Goal: Task Accomplishment & Management: Manage account settings

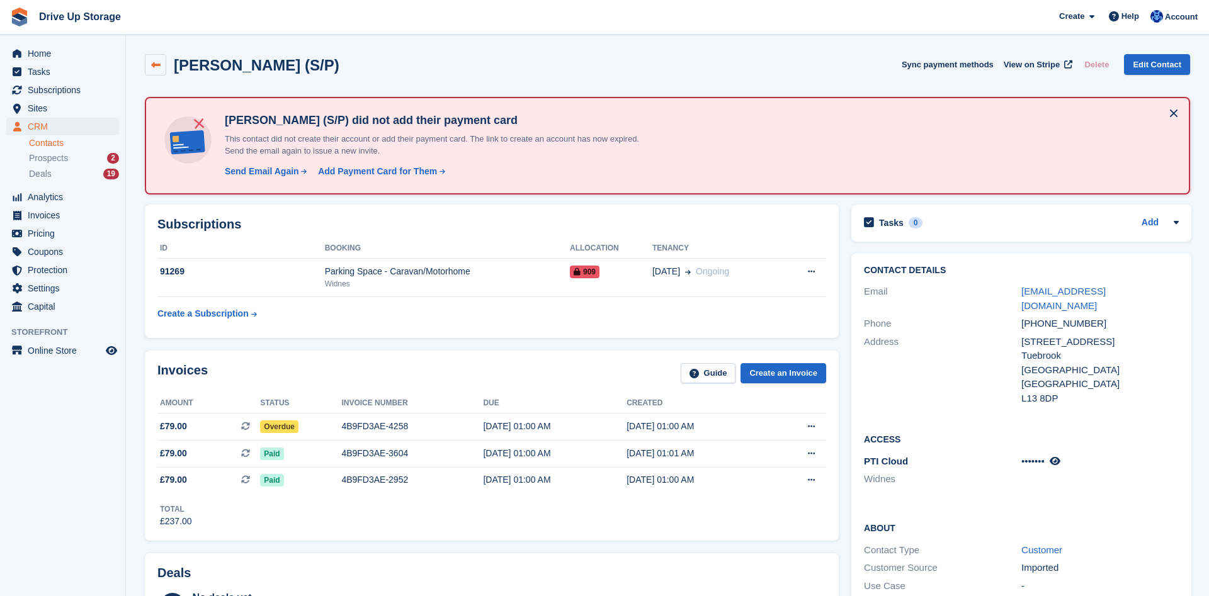
click at [152, 67] on icon at bounding box center [155, 64] width 9 height 9
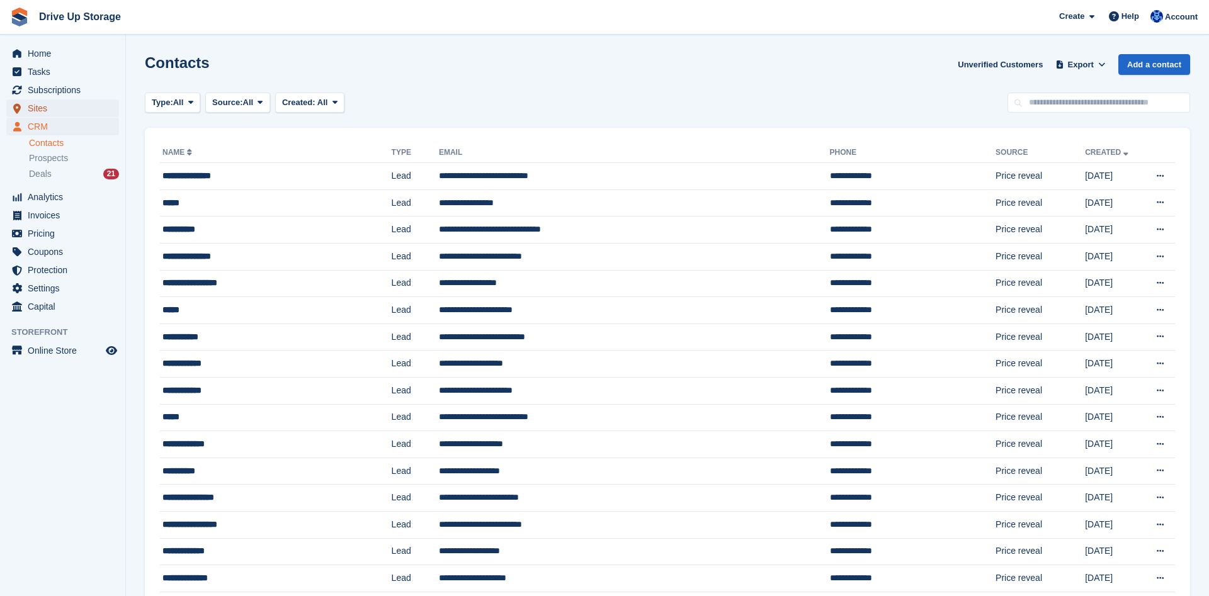
click at [70, 104] on span "Sites" at bounding box center [66, 108] width 76 height 18
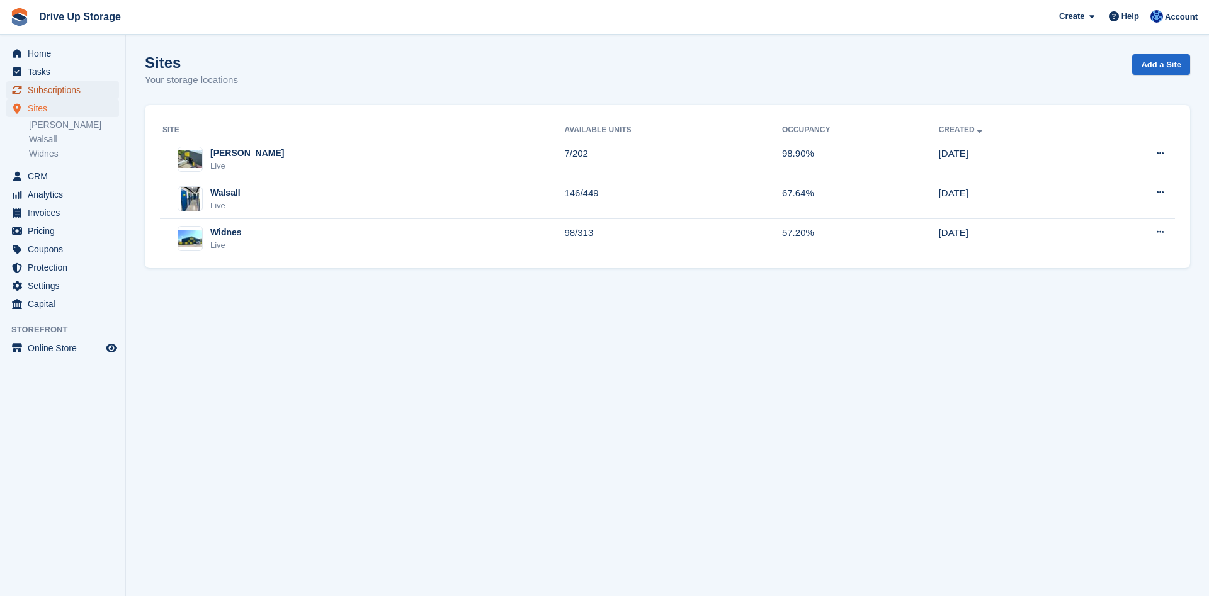
click at [88, 89] on span "Subscriptions" at bounding box center [66, 90] width 76 height 18
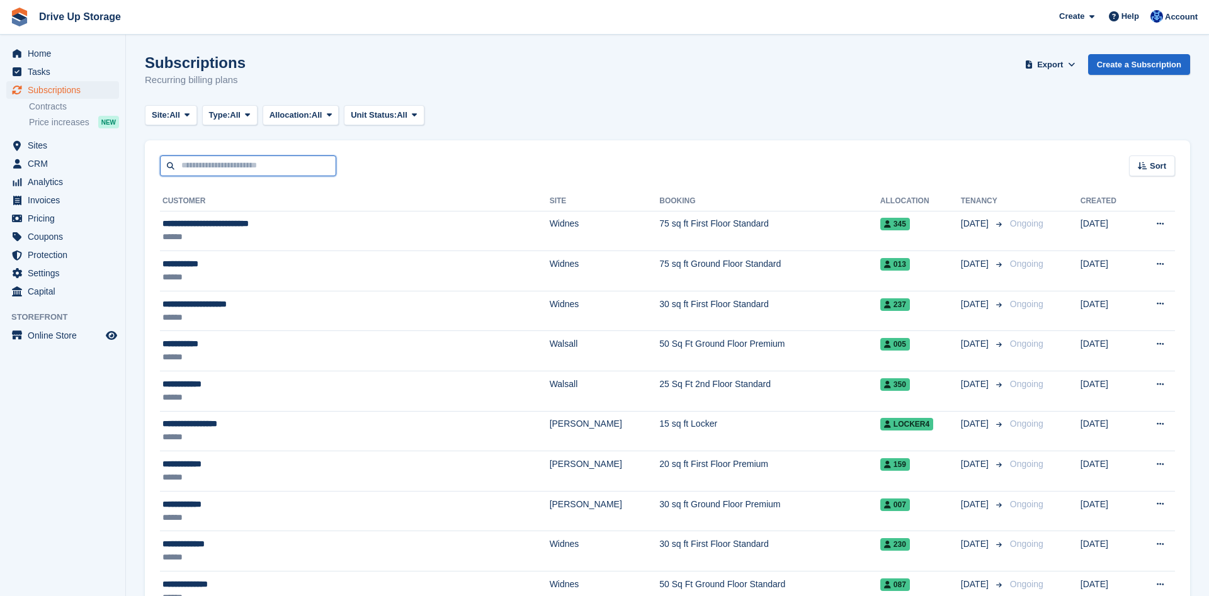
click at [243, 159] on input "text" at bounding box center [248, 166] width 176 height 21
type input "***"
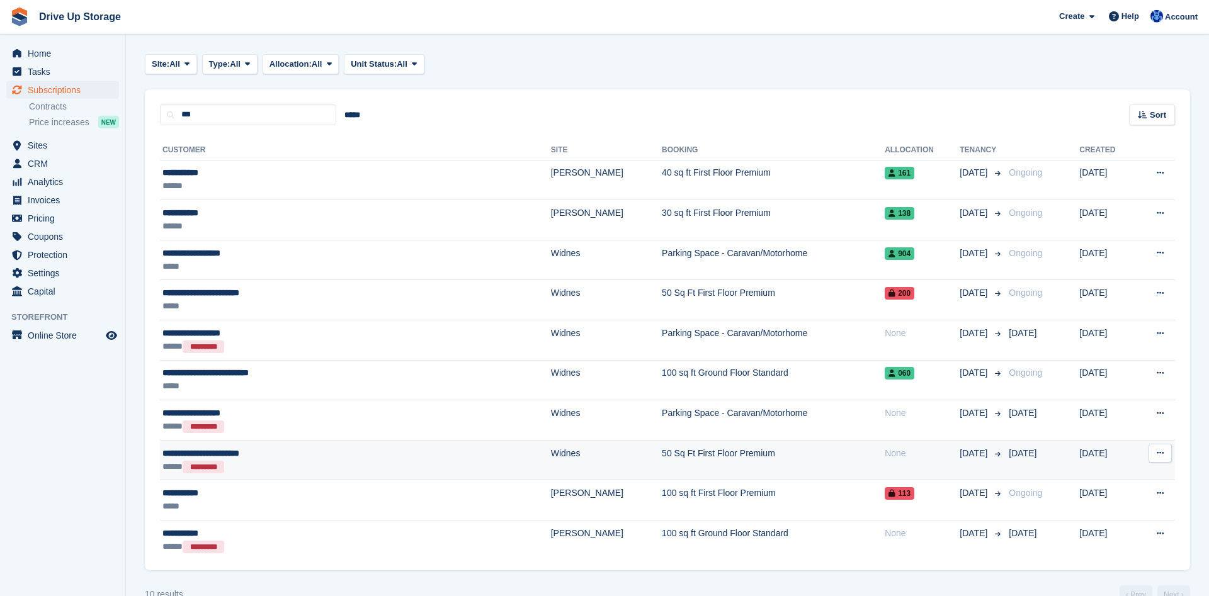
scroll to position [78, 0]
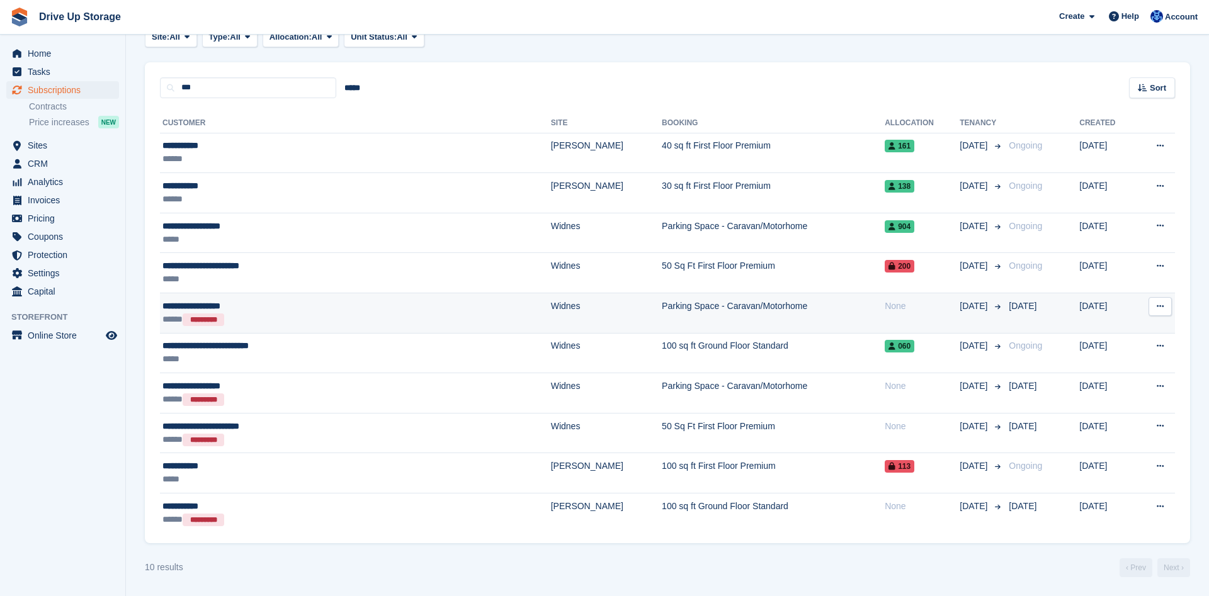
click at [253, 312] on div "**********" at bounding box center [288, 306] width 253 height 13
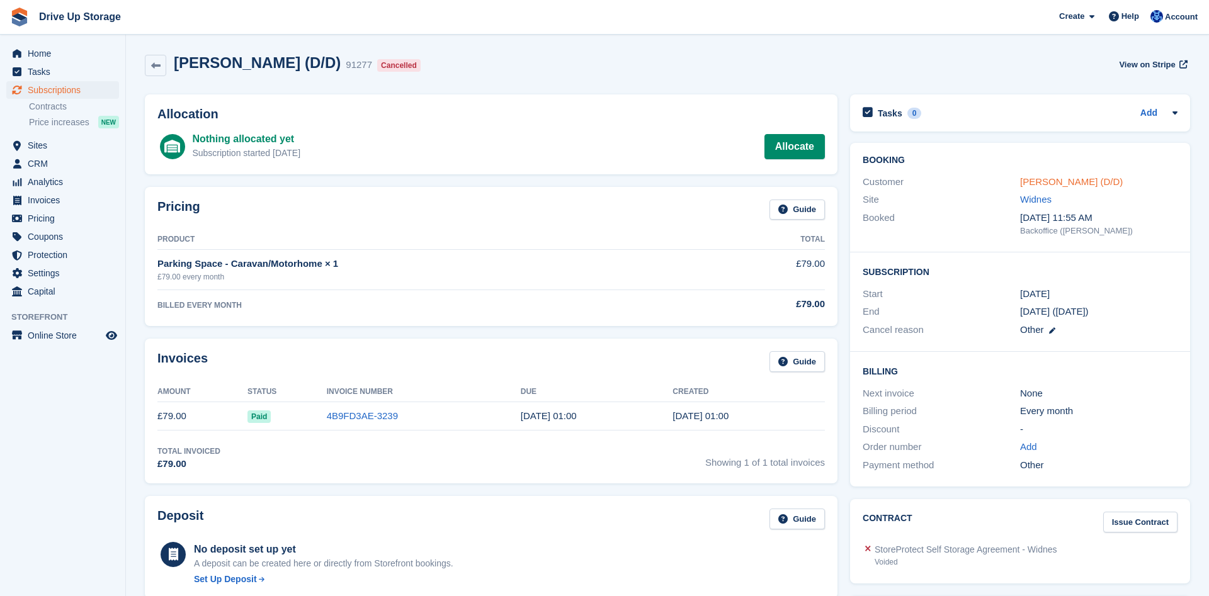
click at [1075, 185] on link "Matthew Dunn (D/D)" at bounding box center [1071, 181] width 103 height 11
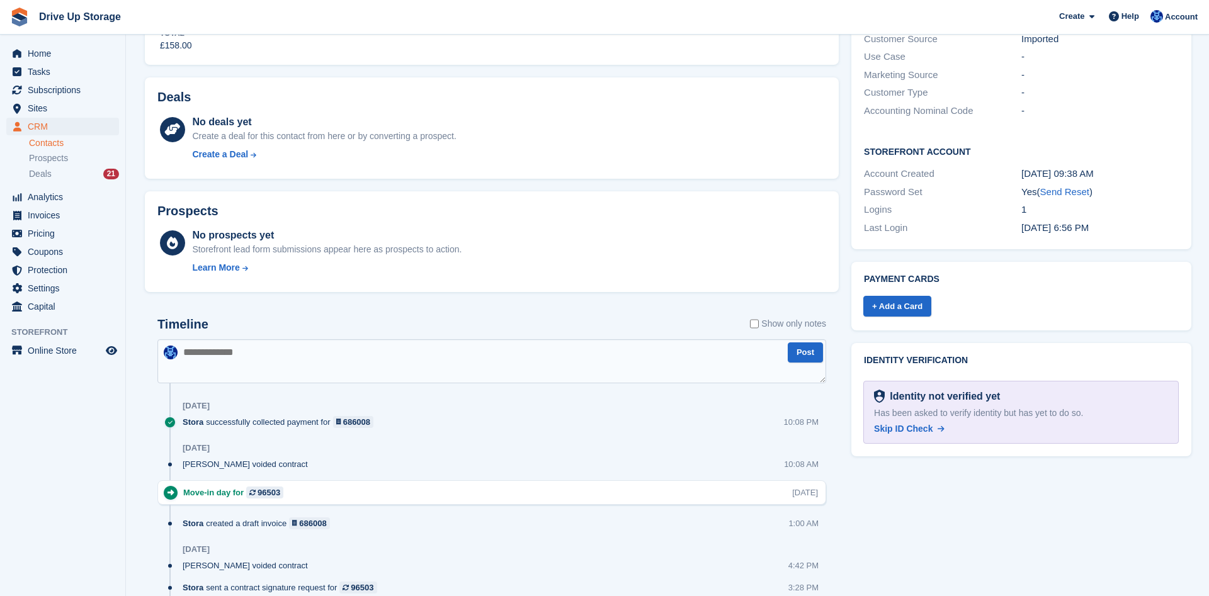
scroll to position [97, 0]
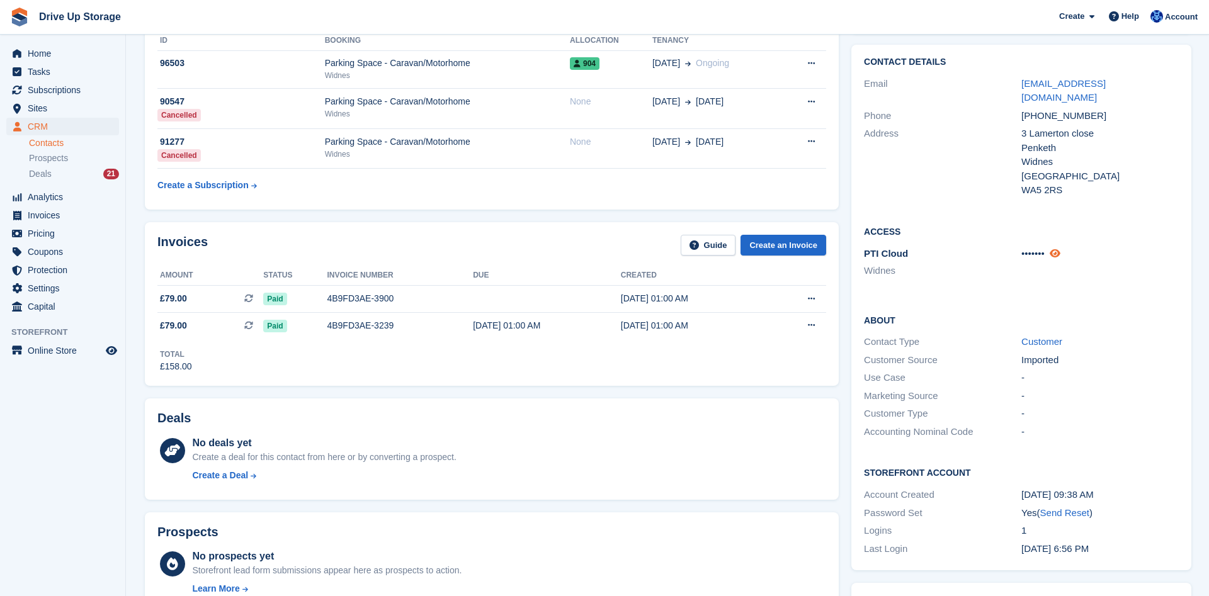
click at [1057, 249] on icon at bounding box center [1055, 253] width 11 height 9
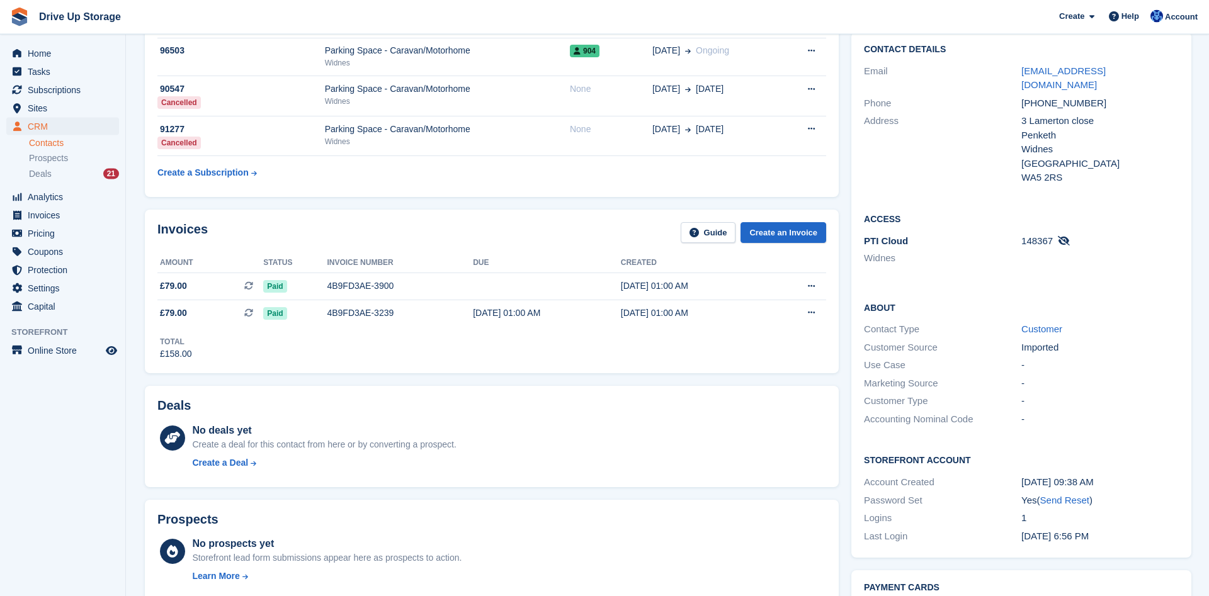
scroll to position [193, 0]
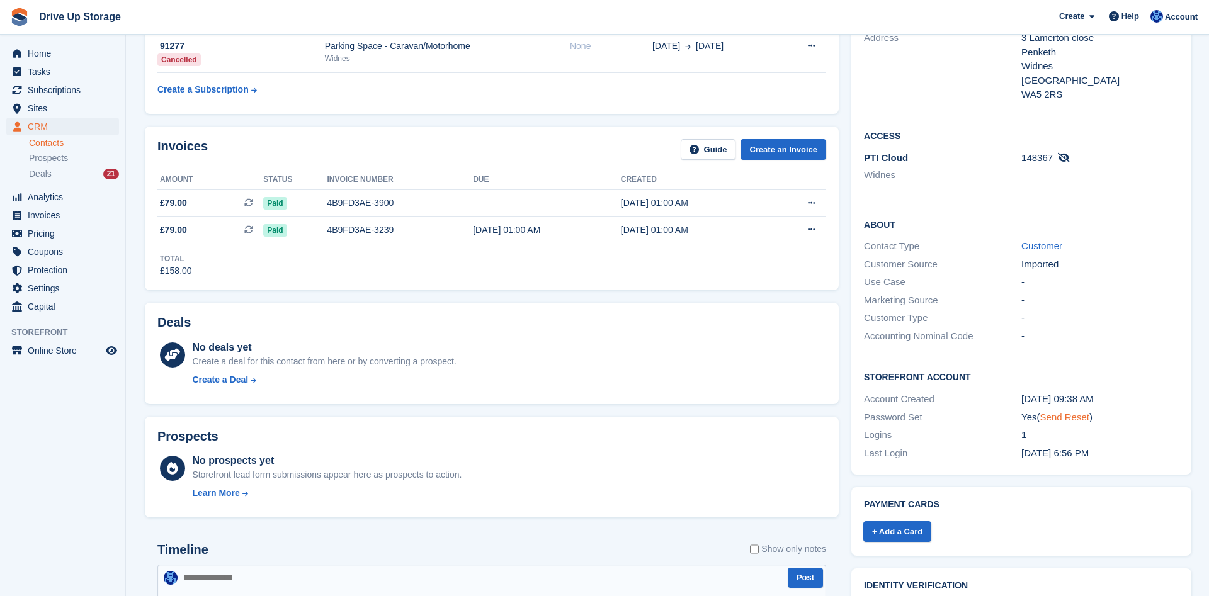
click at [1056, 412] on link "Send Reset" at bounding box center [1064, 417] width 49 height 11
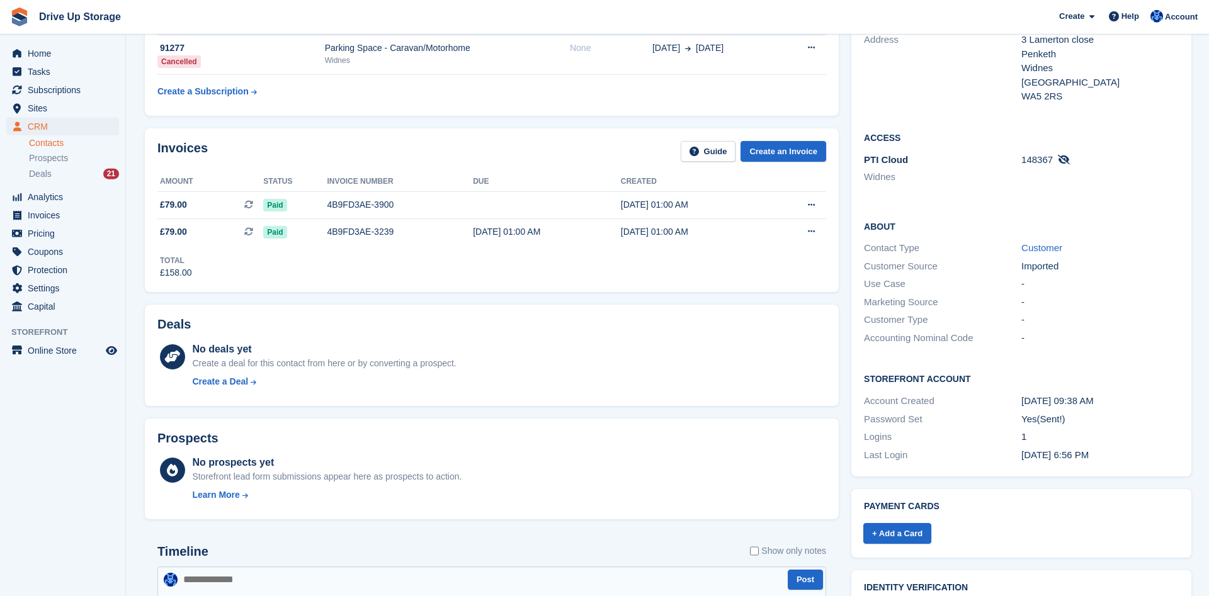
scroll to position [0, 0]
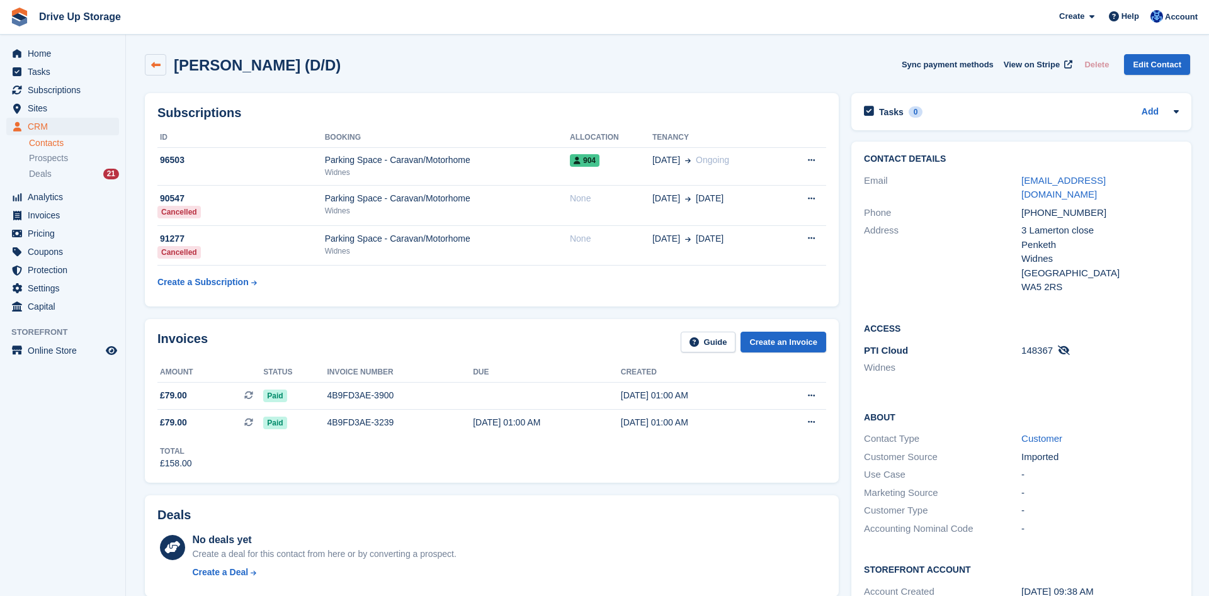
click at [152, 62] on icon at bounding box center [155, 64] width 9 height 9
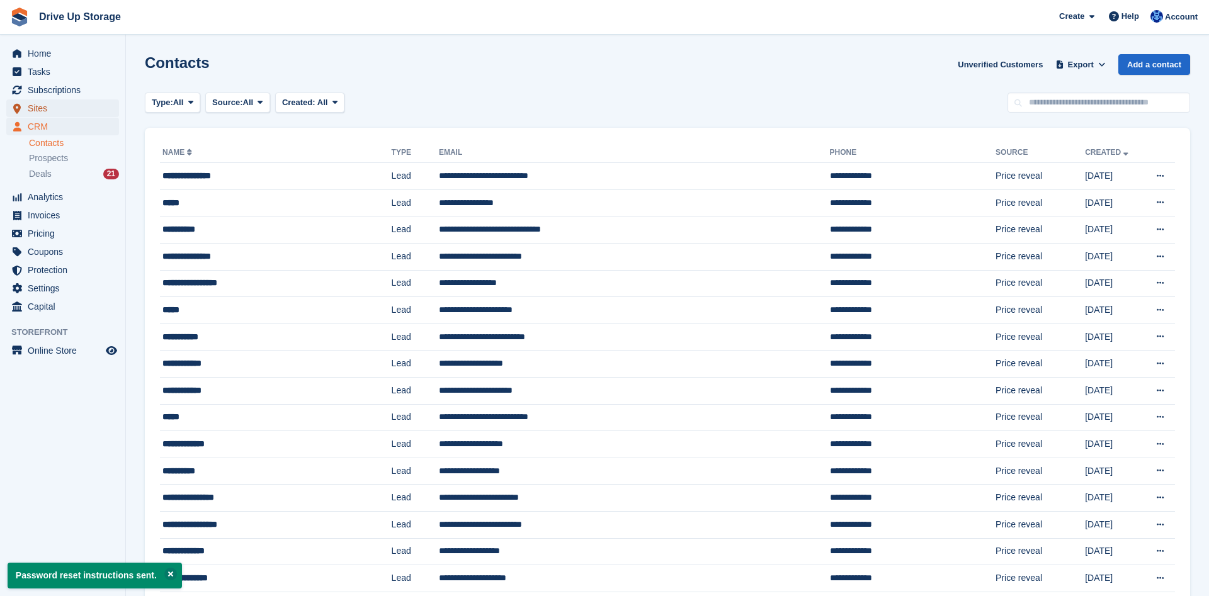
click at [56, 111] on span "Sites" at bounding box center [66, 108] width 76 height 18
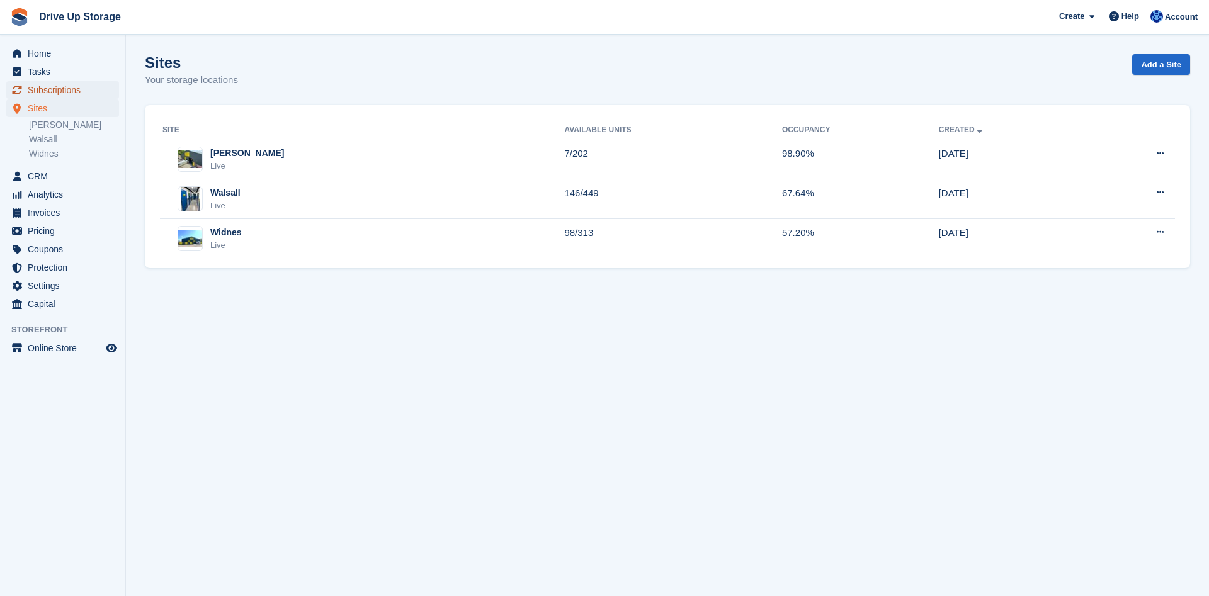
click at [57, 93] on span "Subscriptions" at bounding box center [66, 90] width 76 height 18
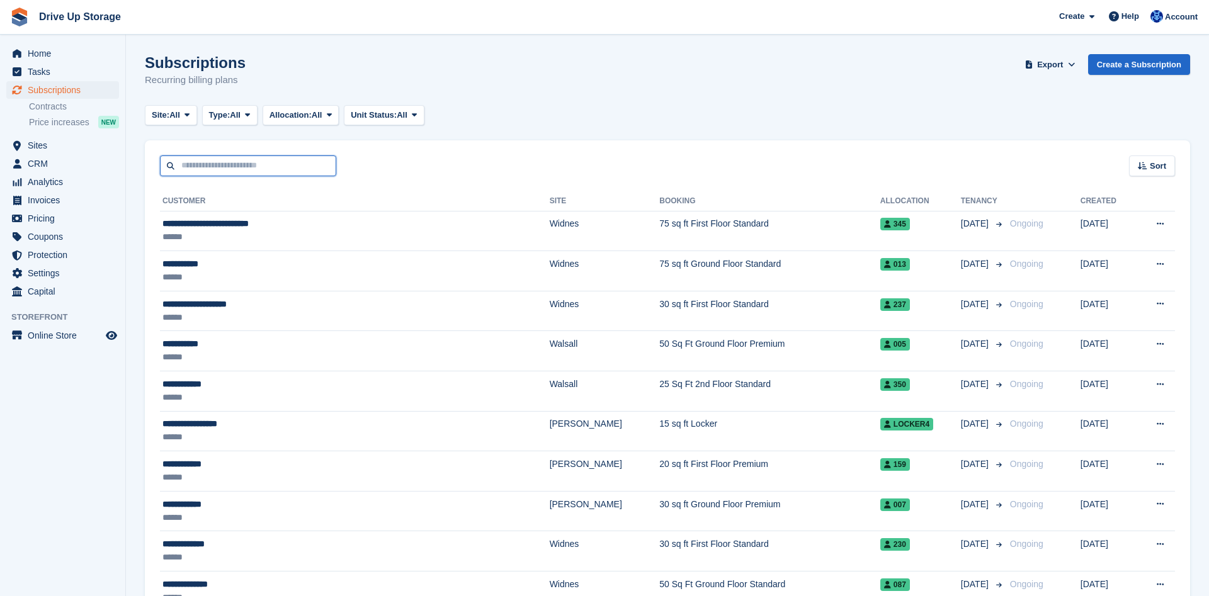
click at [236, 173] on input "text" at bounding box center [248, 166] width 176 height 21
type input "****"
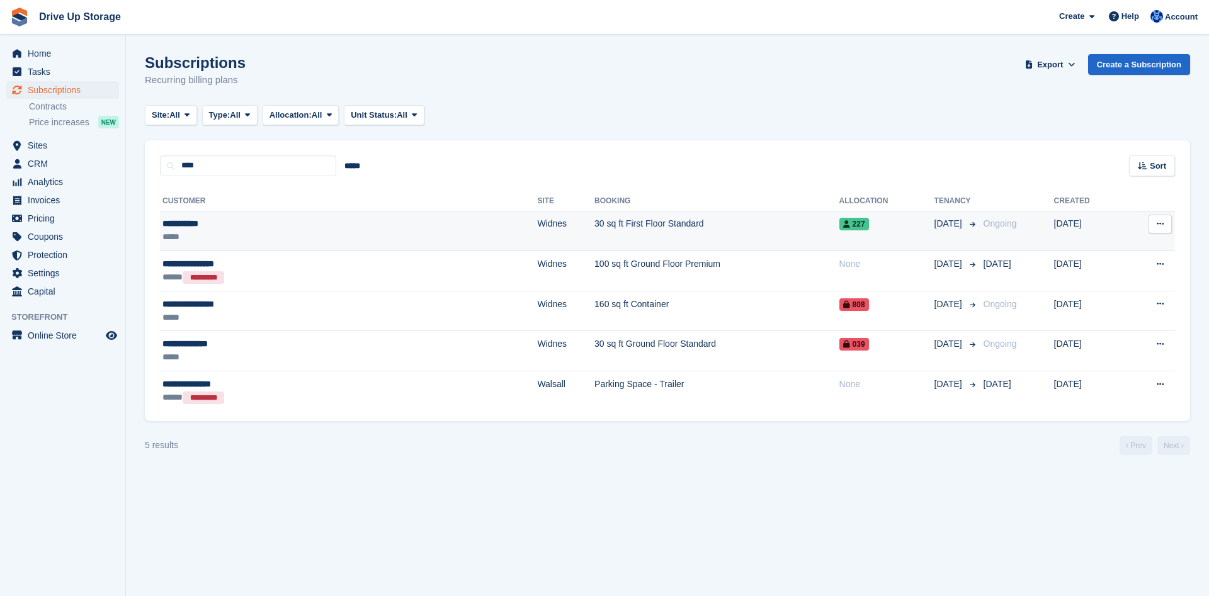
click at [333, 231] on div "*****" at bounding box center [258, 236] width 192 height 13
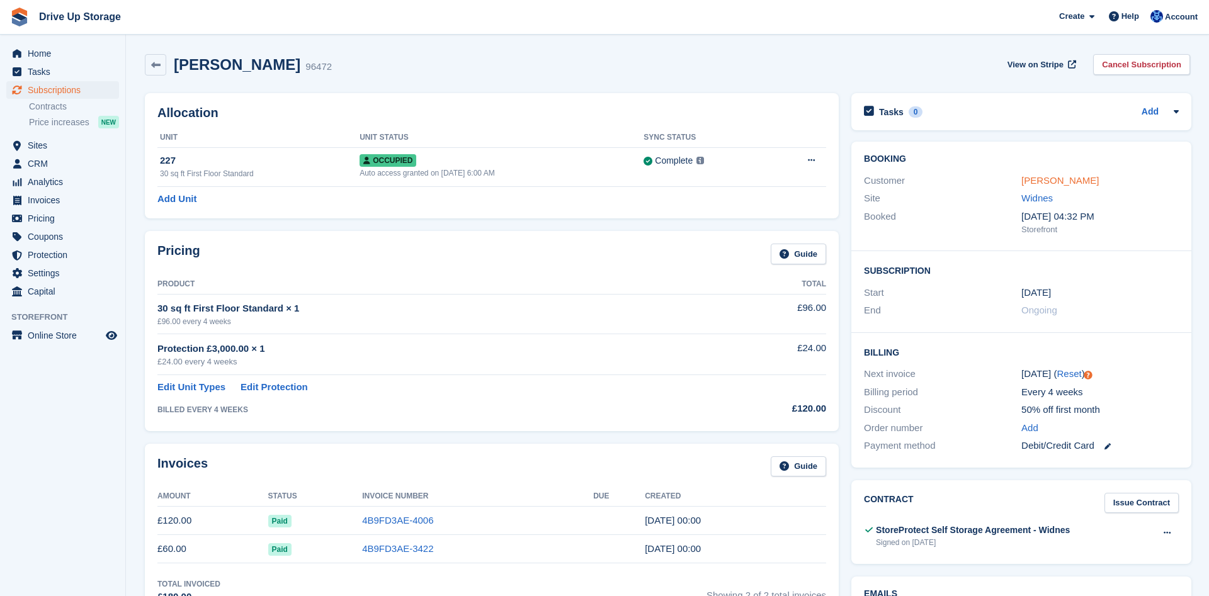
click at [1049, 185] on link "[PERSON_NAME]" at bounding box center [1059, 180] width 77 height 11
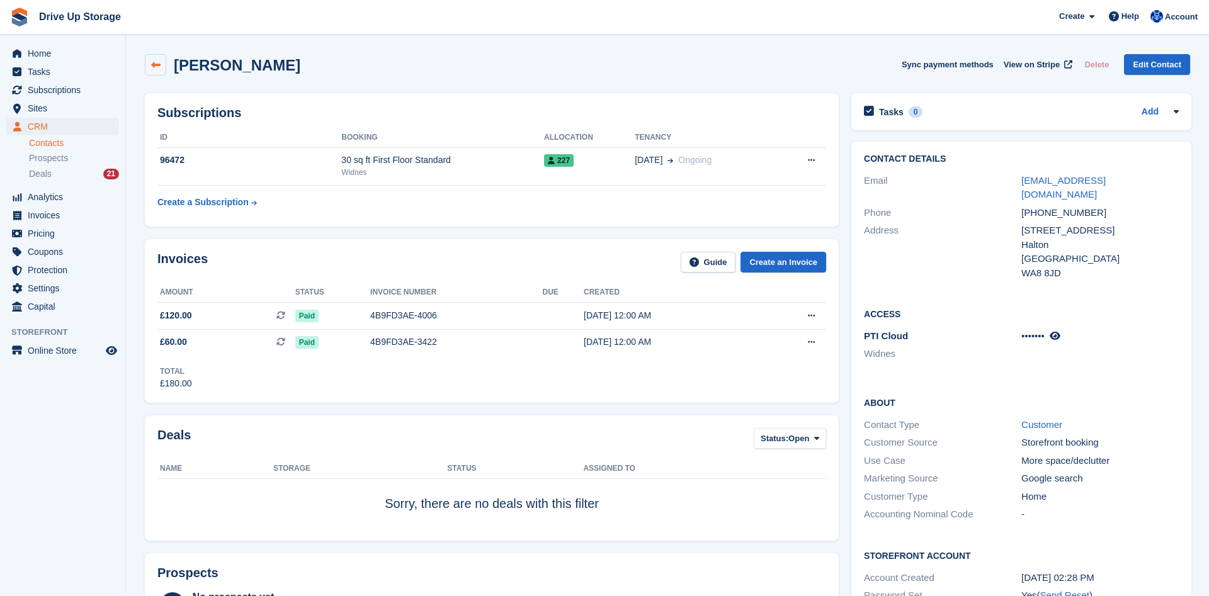
click at [154, 60] on link at bounding box center [155, 64] width 21 height 21
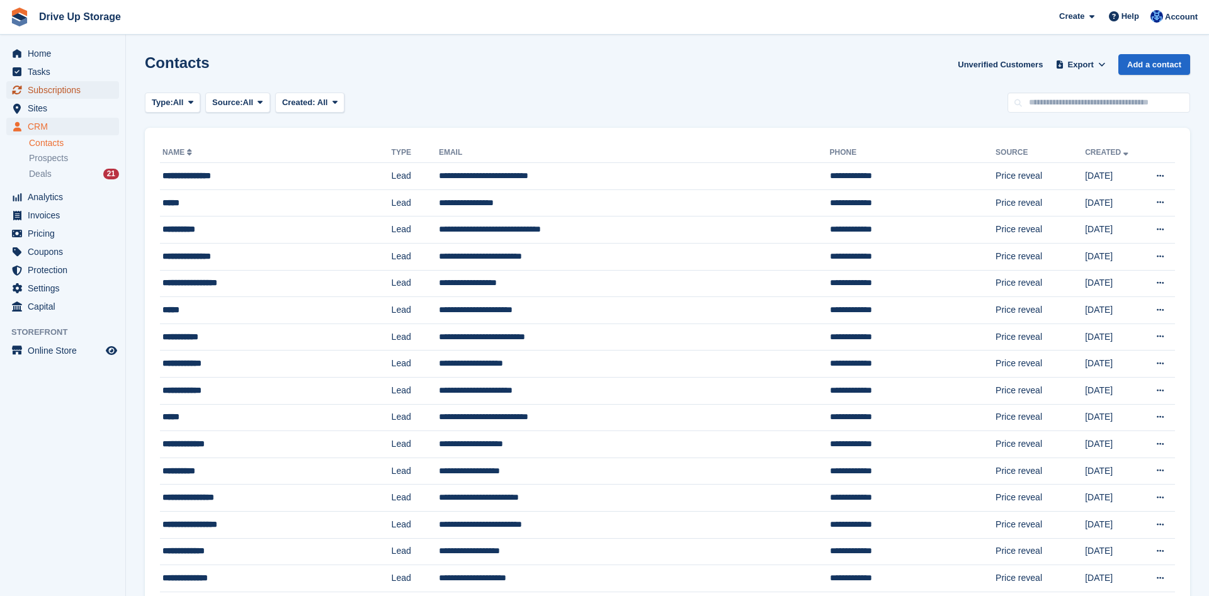
click at [68, 91] on span "Subscriptions" at bounding box center [66, 90] width 76 height 18
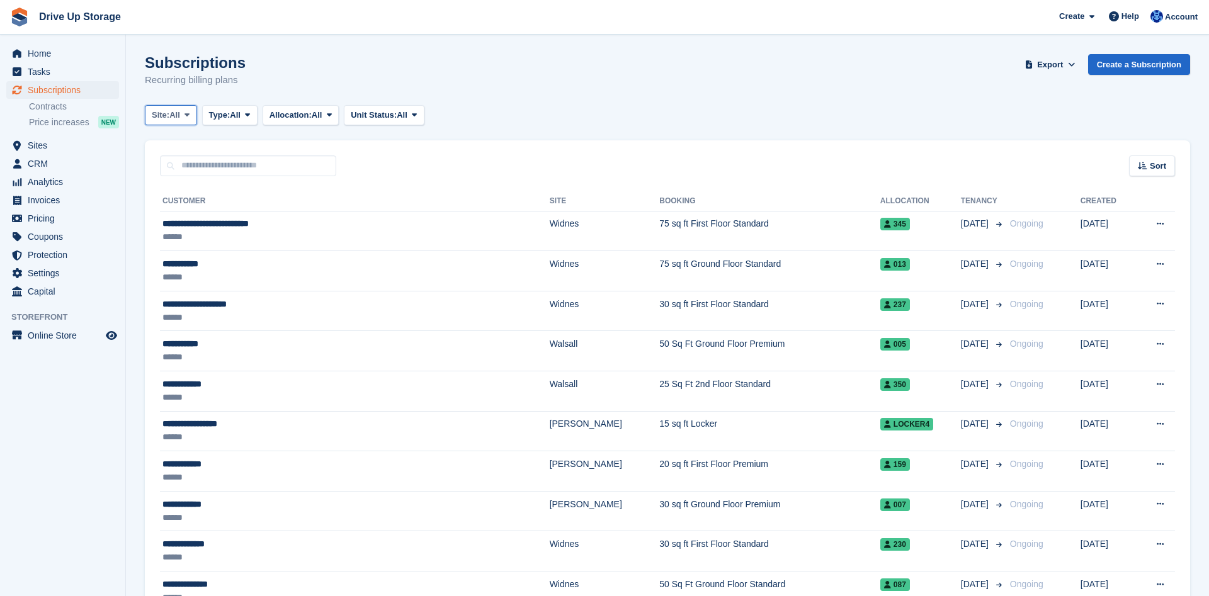
click at [183, 119] on button "Site: All" at bounding box center [171, 115] width 52 height 21
click at [188, 214] on link "Widnes" at bounding box center [206, 213] width 110 height 23
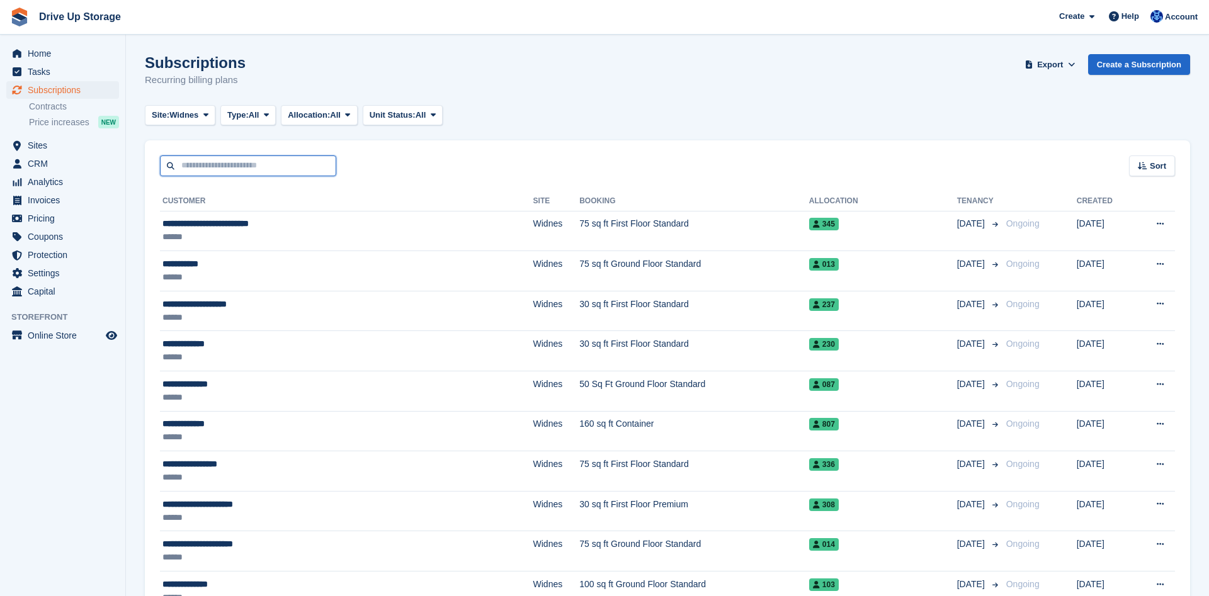
click at [229, 166] on input "text" at bounding box center [248, 166] width 176 height 21
type input "****"
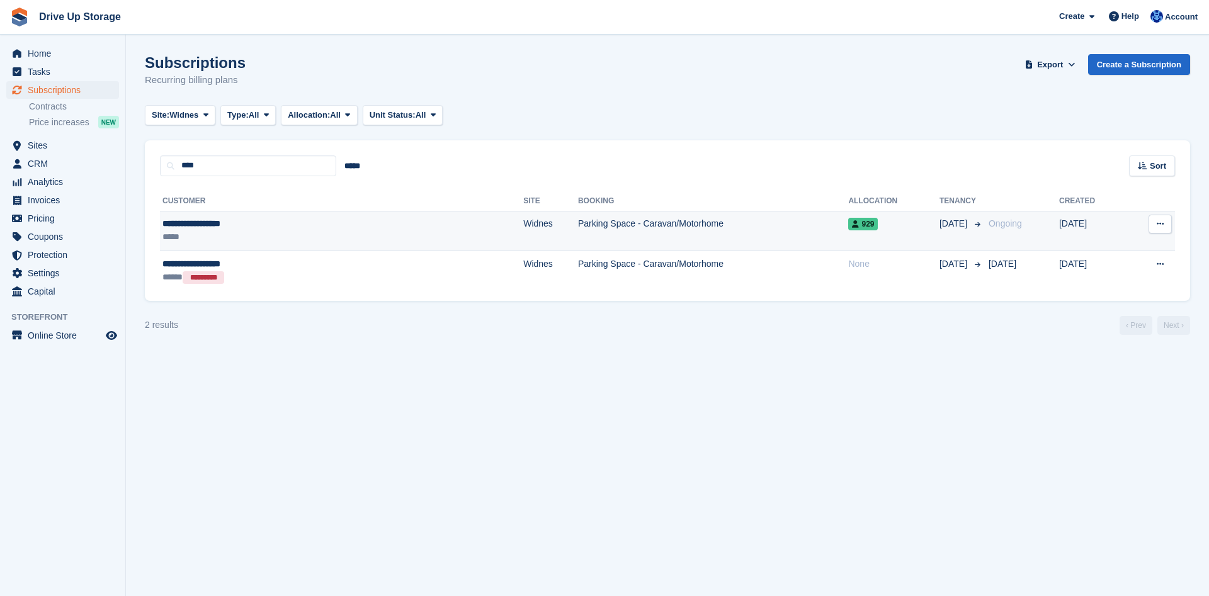
click at [298, 219] on div "**********" at bounding box center [258, 223] width 193 height 13
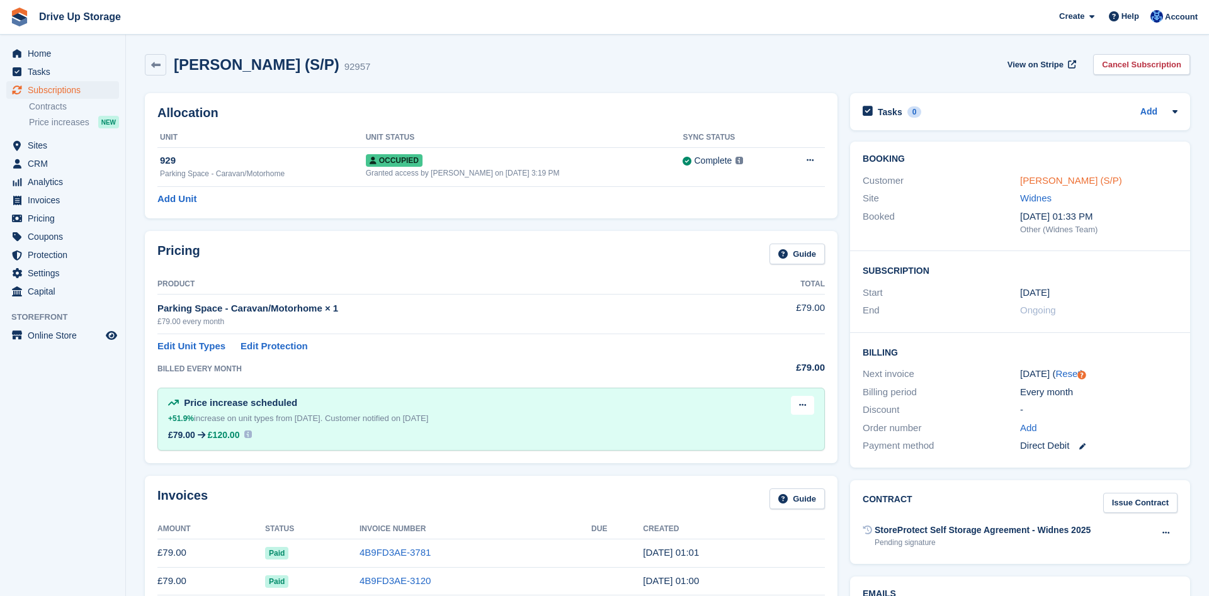
click at [1045, 181] on link "[PERSON_NAME] (S/P)" at bounding box center [1071, 180] width 102 height 11
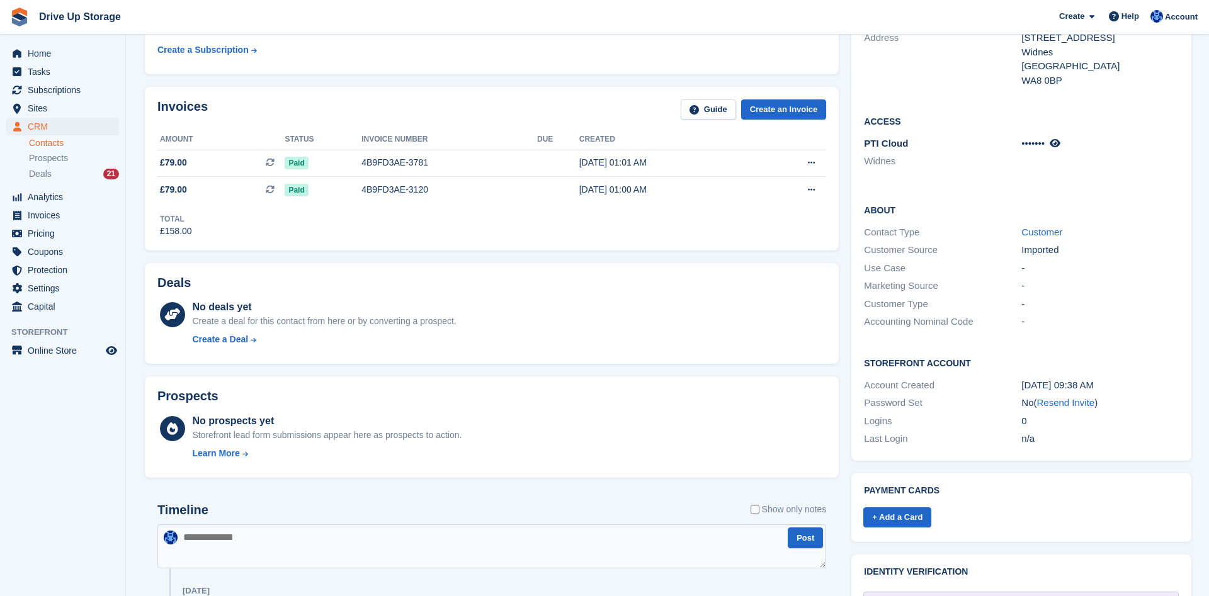
scroll to position [385, 0]
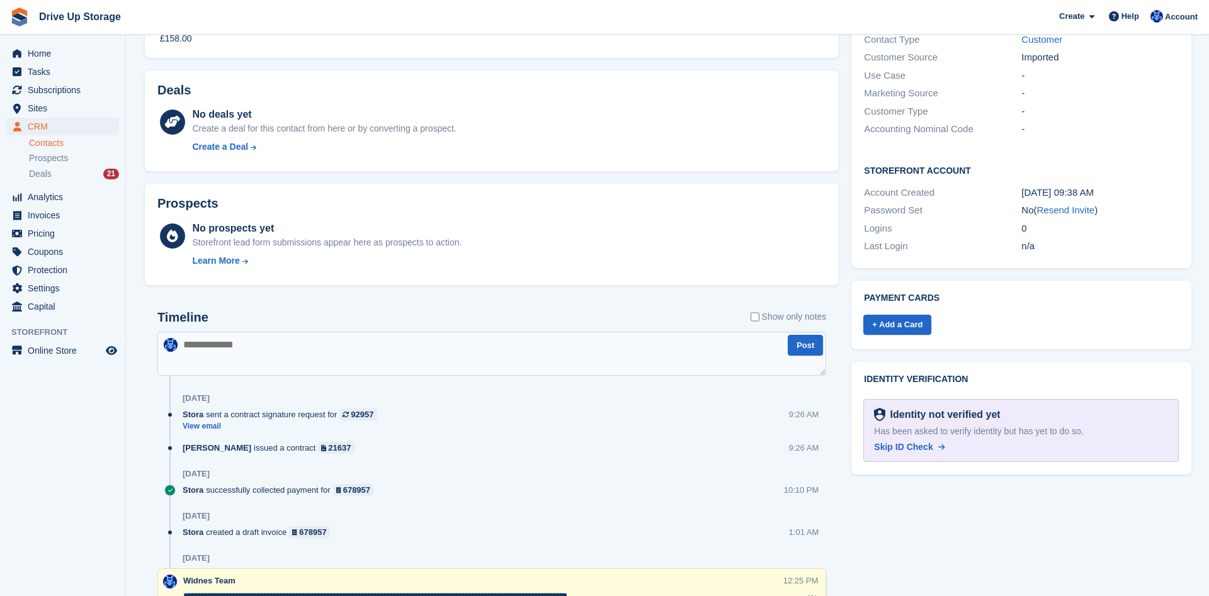
click at [394, 356] on textarea at bounding box center [491, 354] width 669 height 44
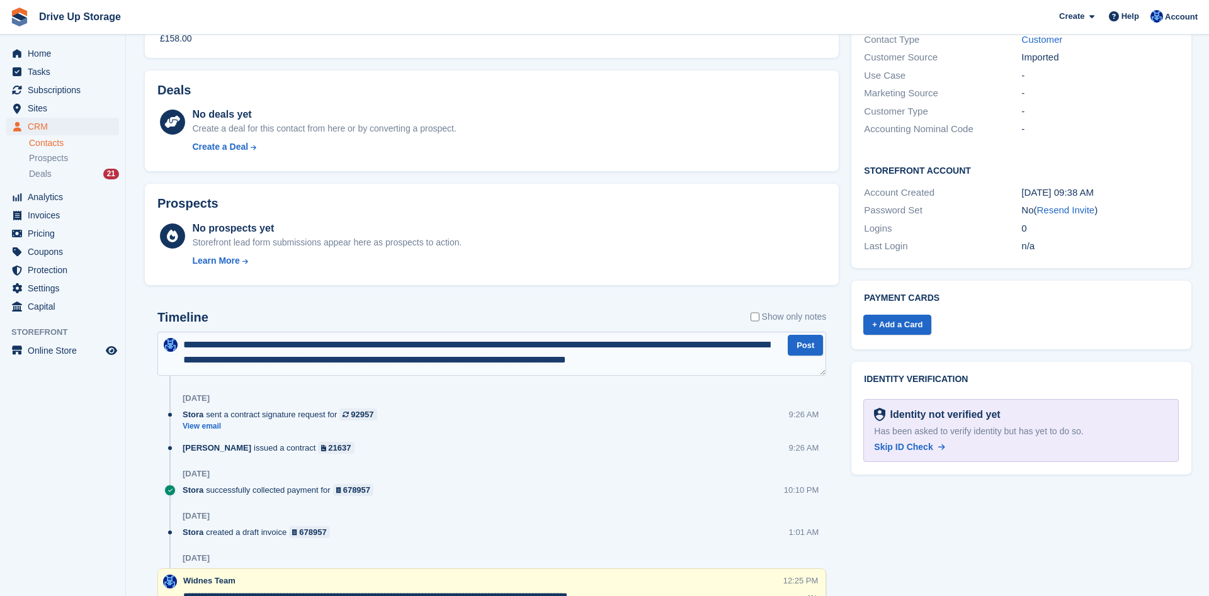
scroll to position [7, 0]
type textarea "**********"
click at [801, 345] on button "Post" at bounding box center [805, 345] width 35 height 21
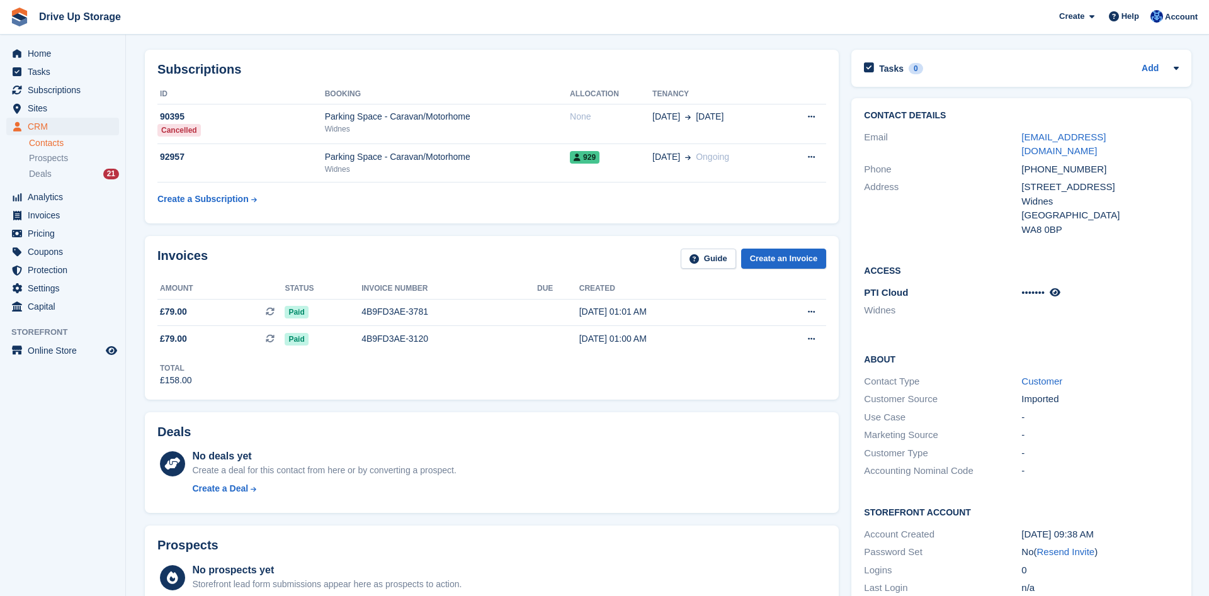
scroll to position [0, 0]
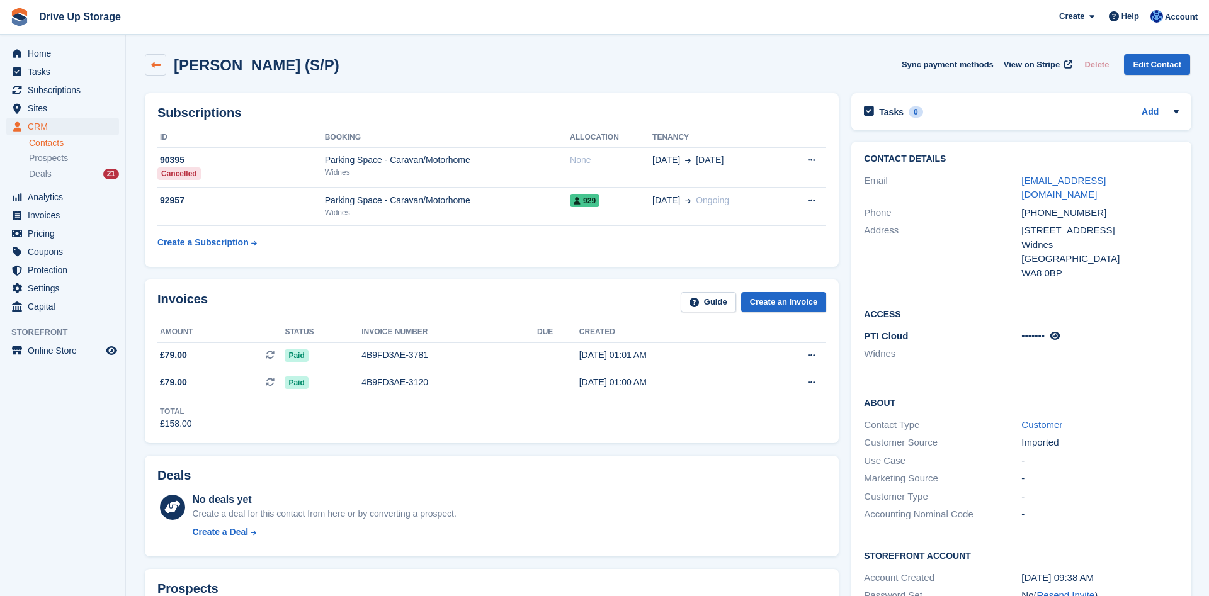
click at [152, 64] on icon at bounding box center [155, 64] width 9 height 9
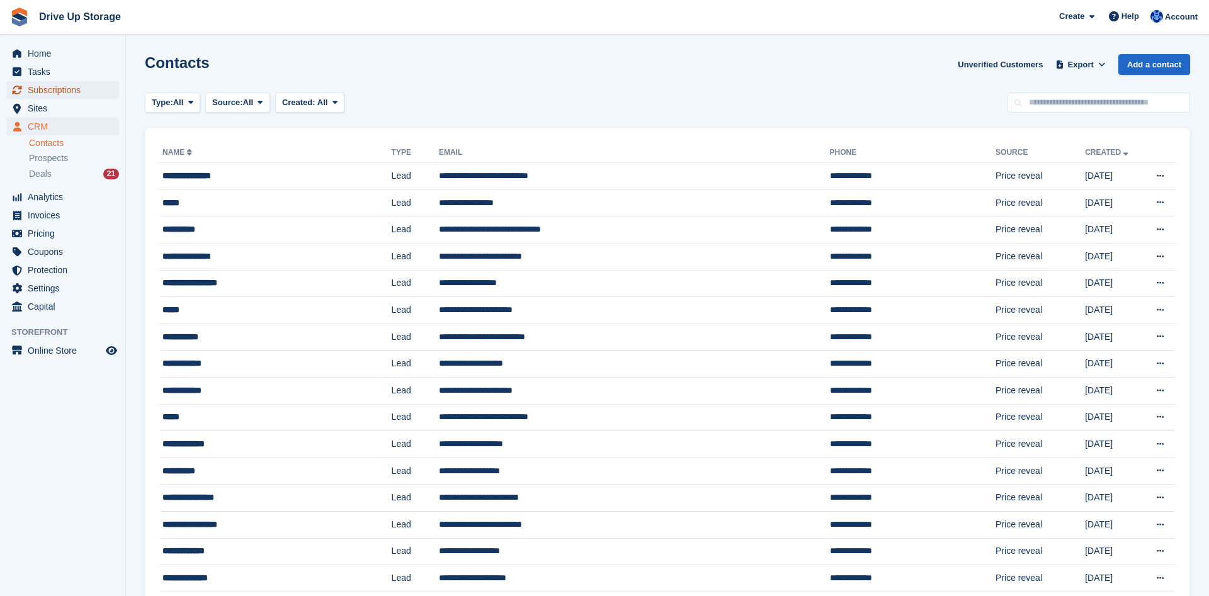
click at [71, 86] on span "Subscriptions" at bounding box center [66, 90] width 76 height 18
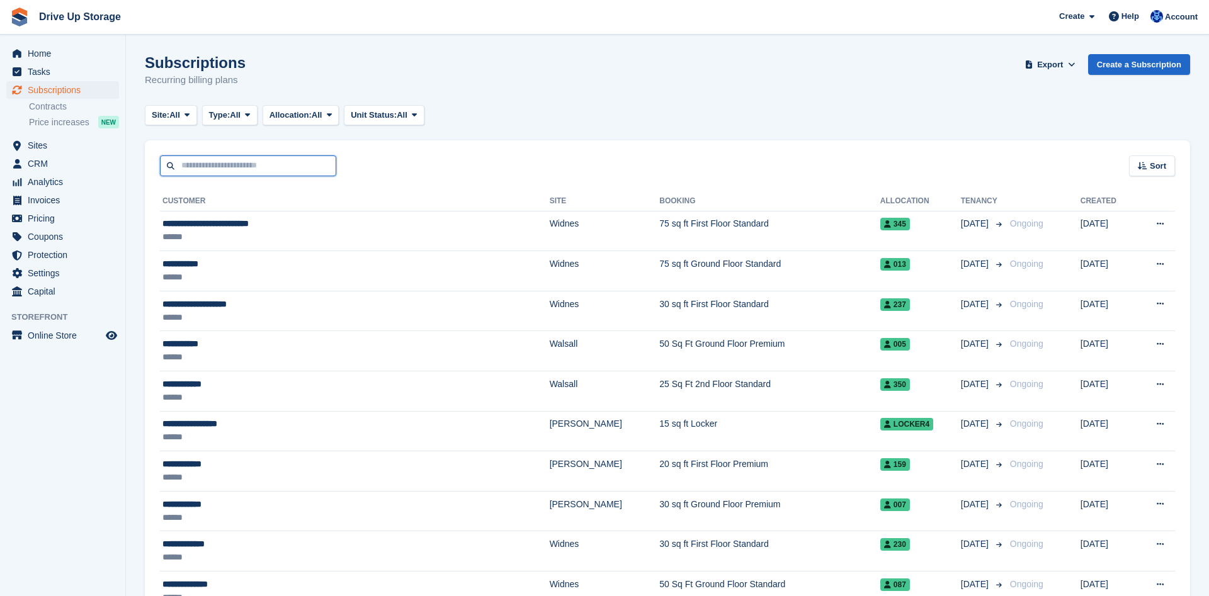
click at [241, 161] on input "text" at bounding box center [248, 166] width 176 height 21
type input "****"
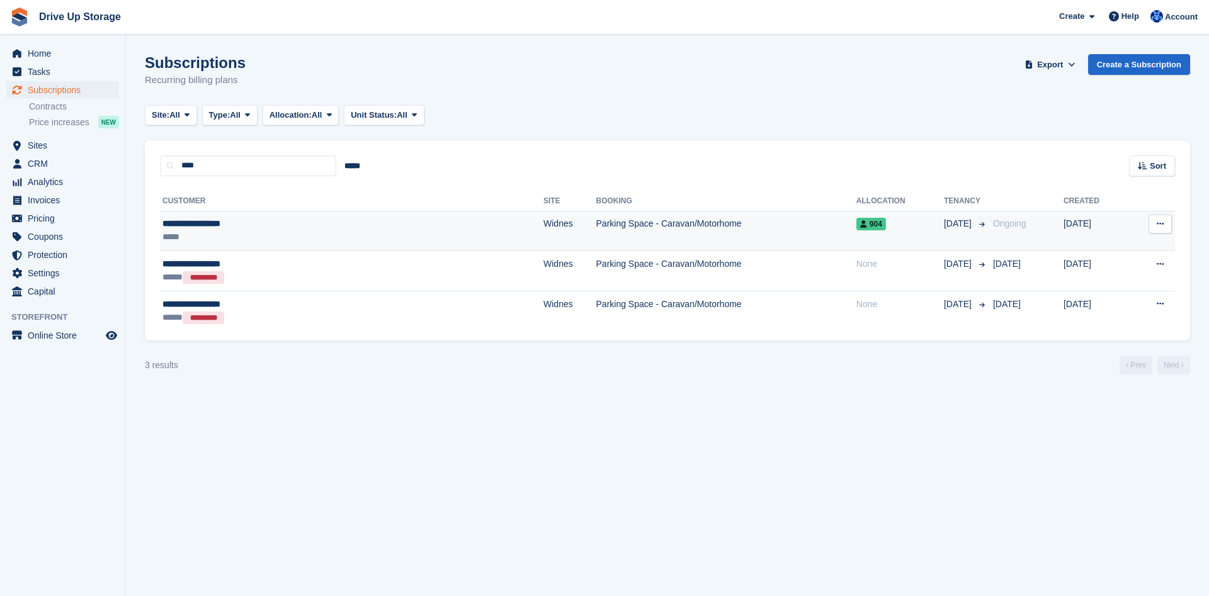
click at [299, 230] on div "**********" at bounding box center [268, 223] width 212 height 13
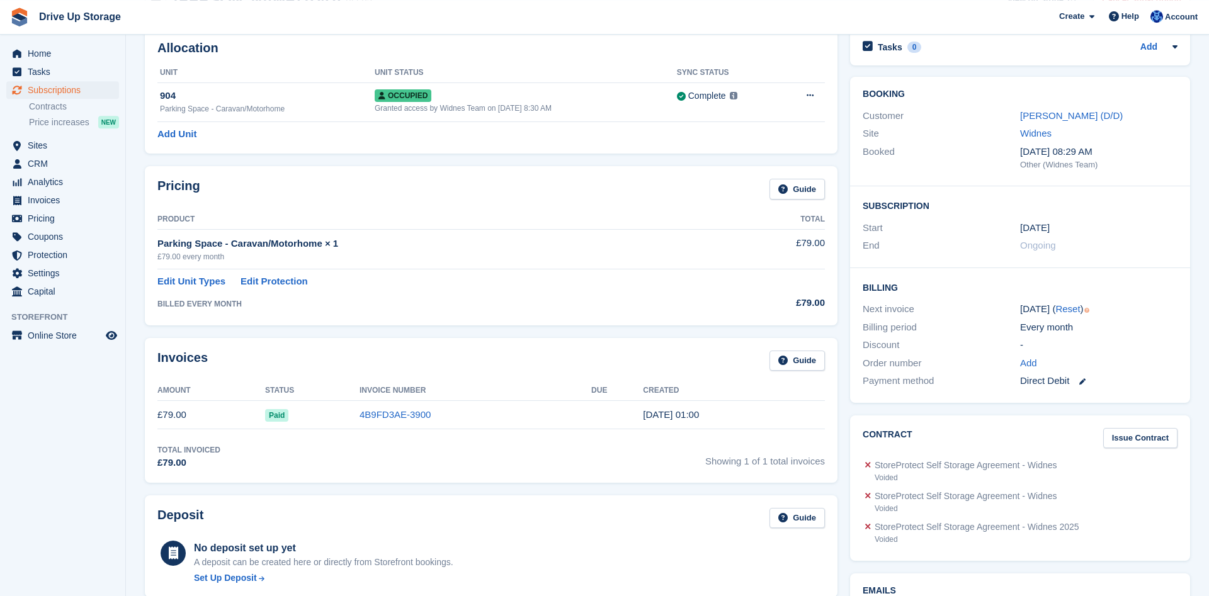
scroll to position [64, 0]
click at [1035, 116] on link "[PERSON_NAME] (D/D)" at bounding box center [1071, 116] width 103 height 11
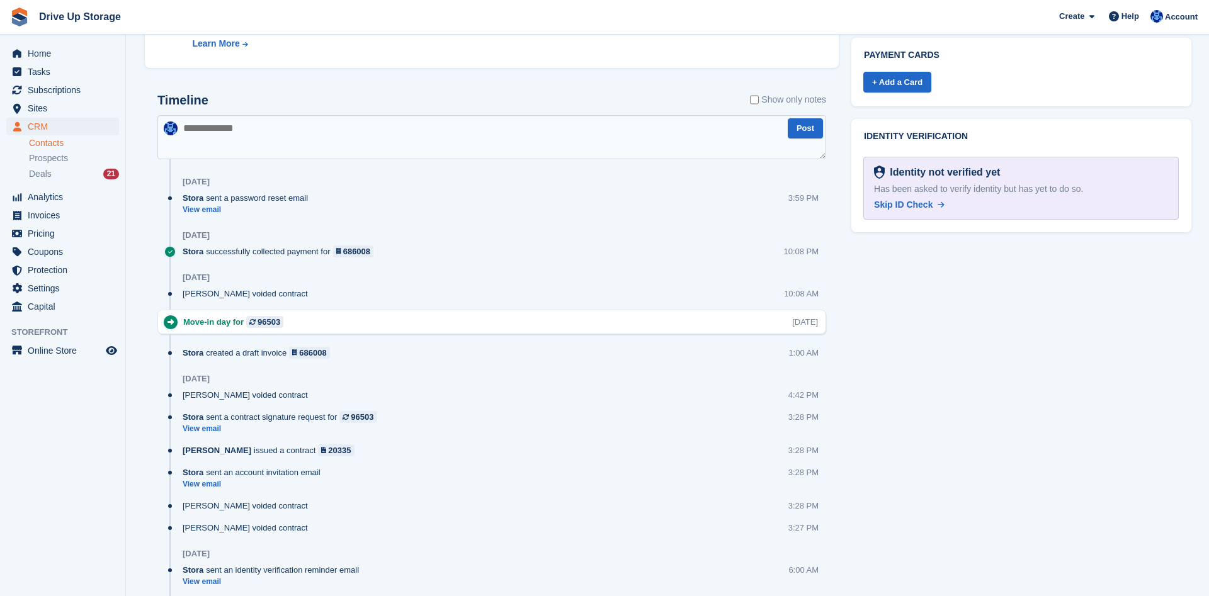
scroll to position [578, 0]
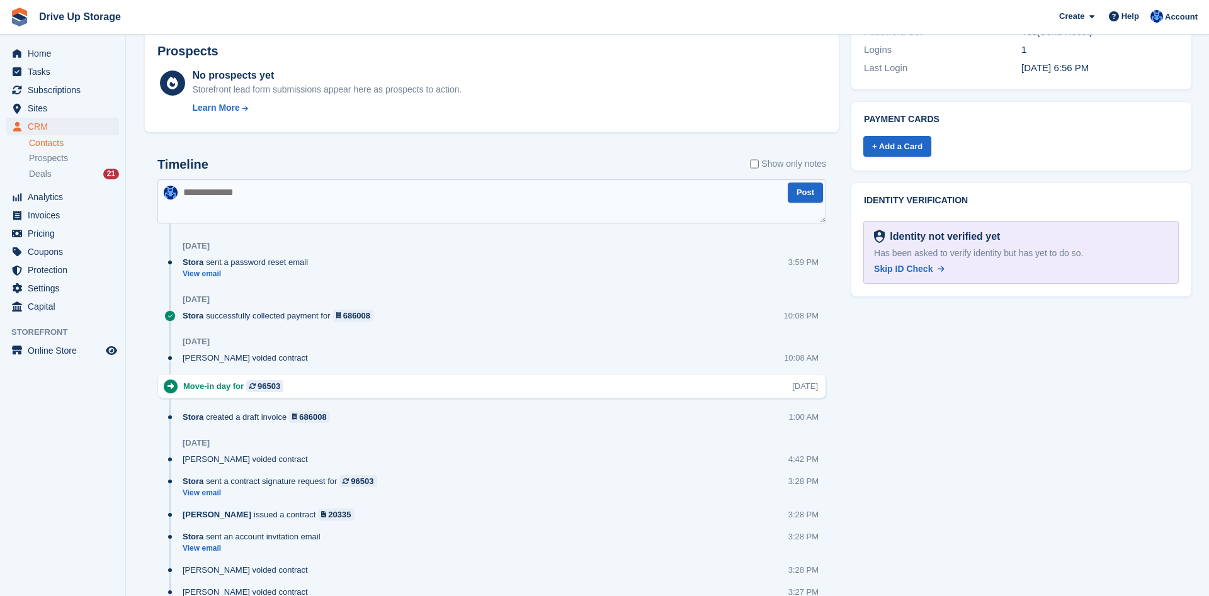
click at [397, 202] on textarea at bounding box center [491, 201] width 669 height 44
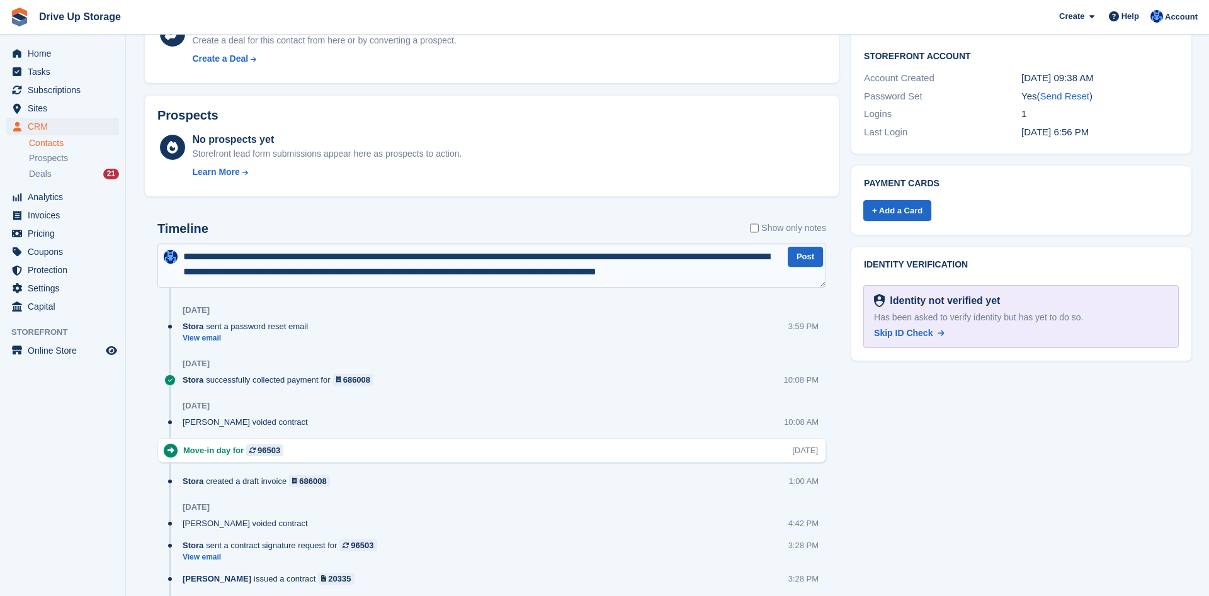
scroll to position [7, 0]
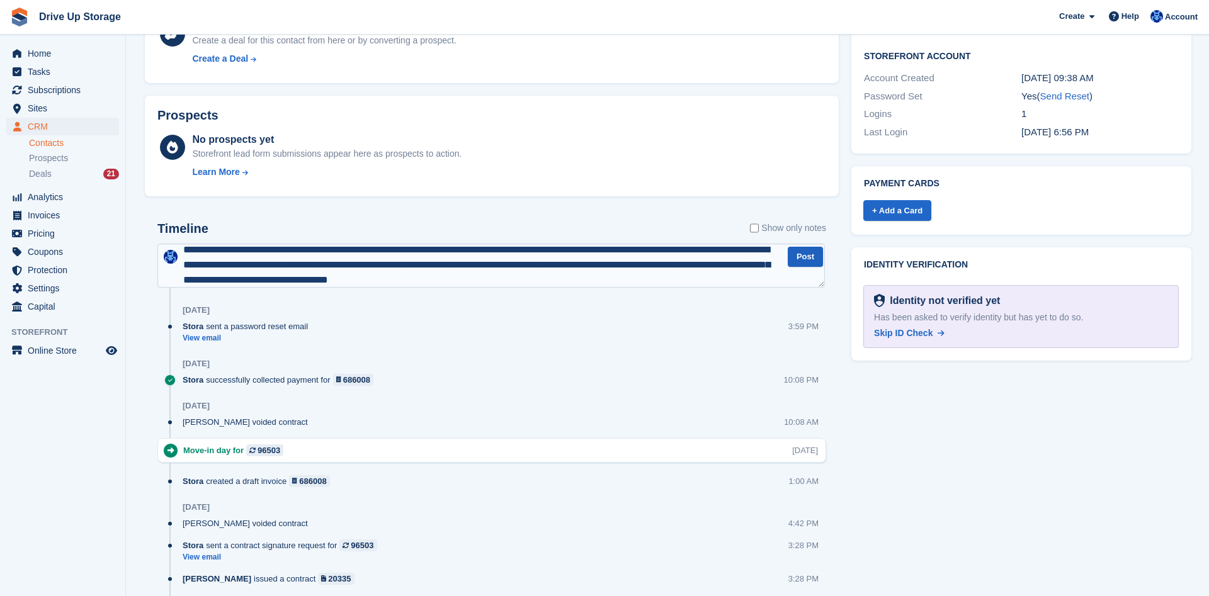
type textarea "**********"
click at [816, 267] on button "Post" at bounding box center [805, 257] width 35 height 21
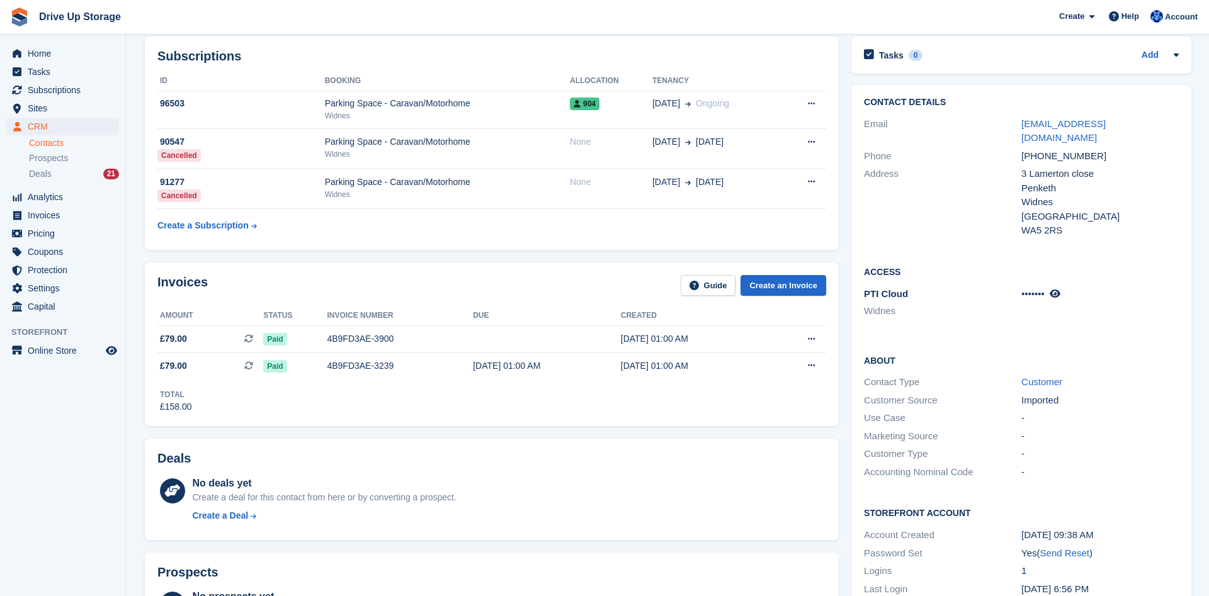
scroll to position [0, 0]
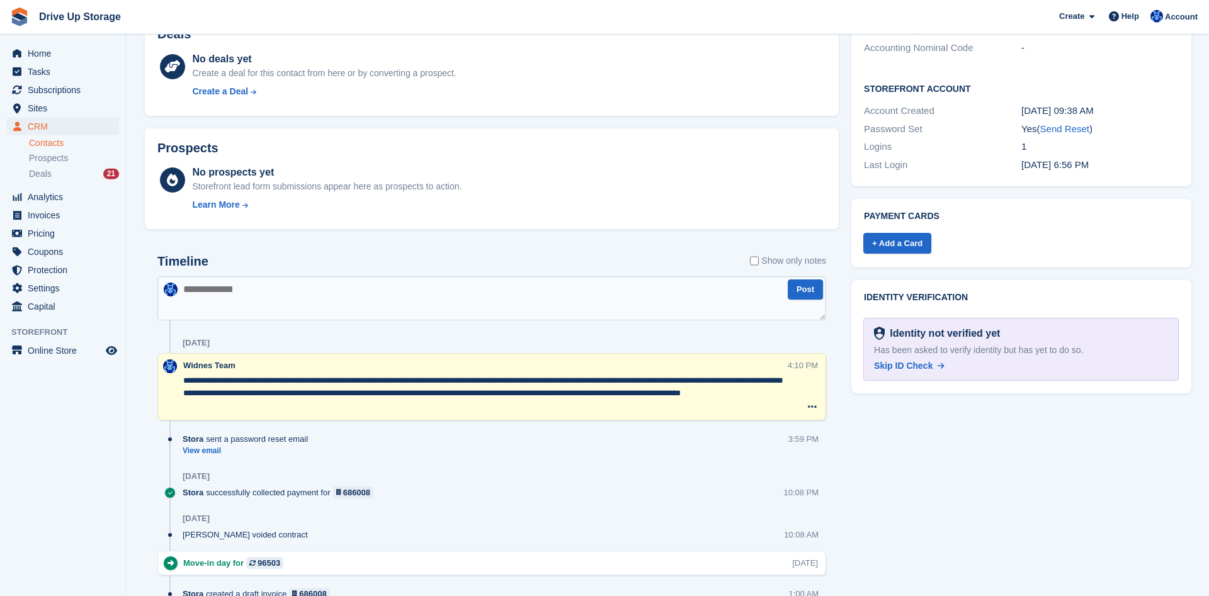
scroll to position [514, 0]
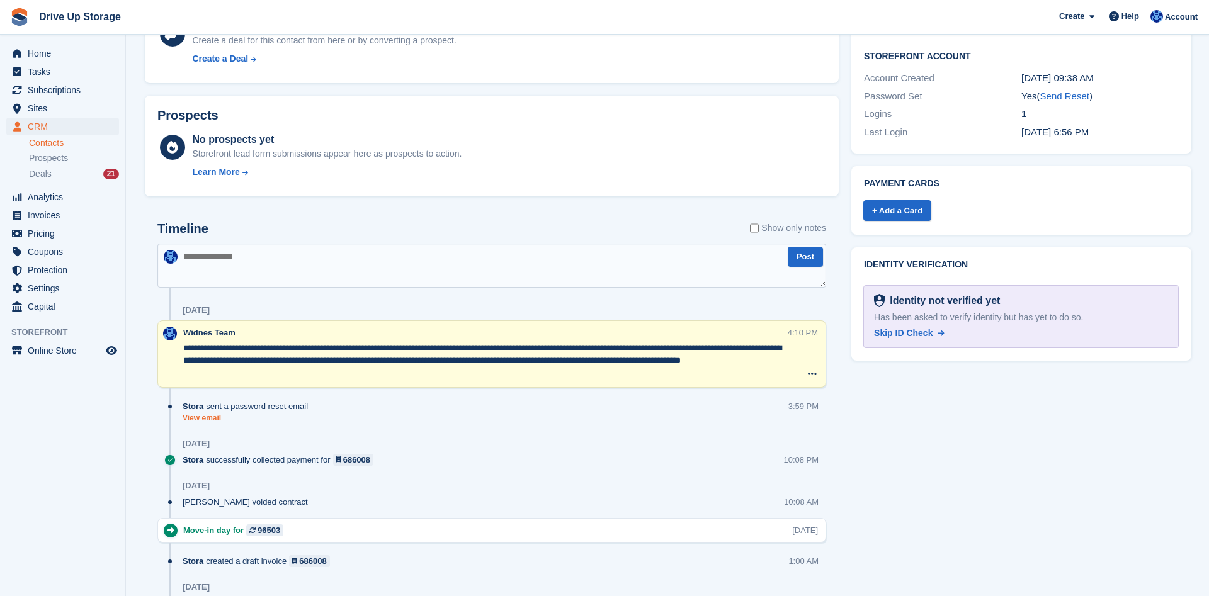
click at [210, 414] on link "View email" at bounding box center [249, 418] width 132 height 11
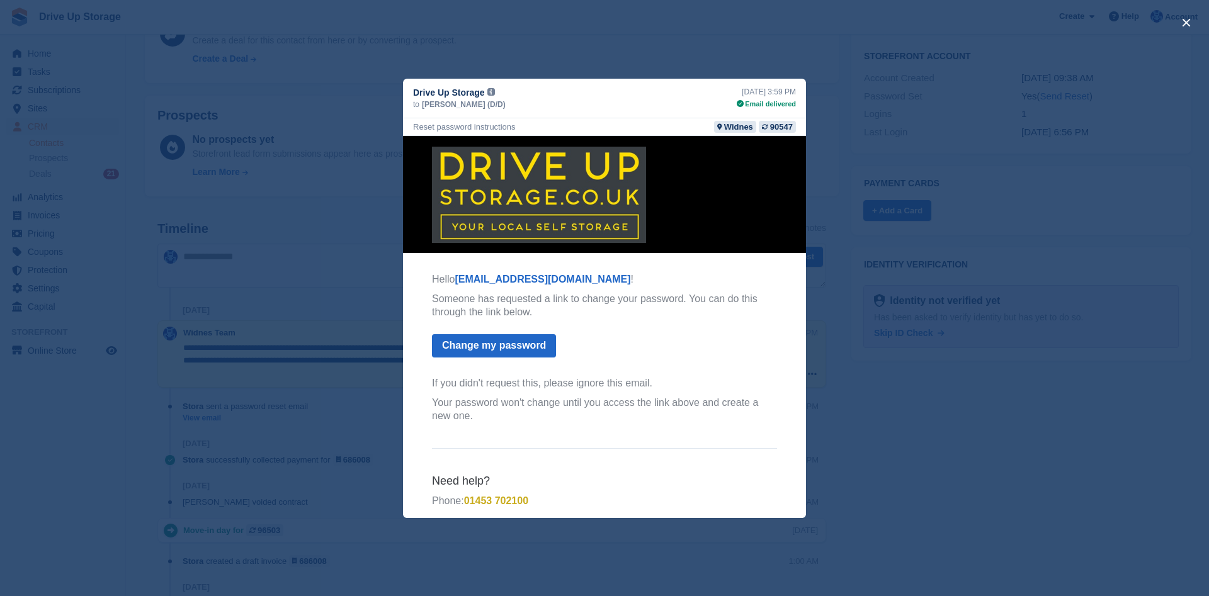
scroll to position [0, 0]
click at [277, 60] on div "close" at bounding box center [604, 298] width 1209 height 596
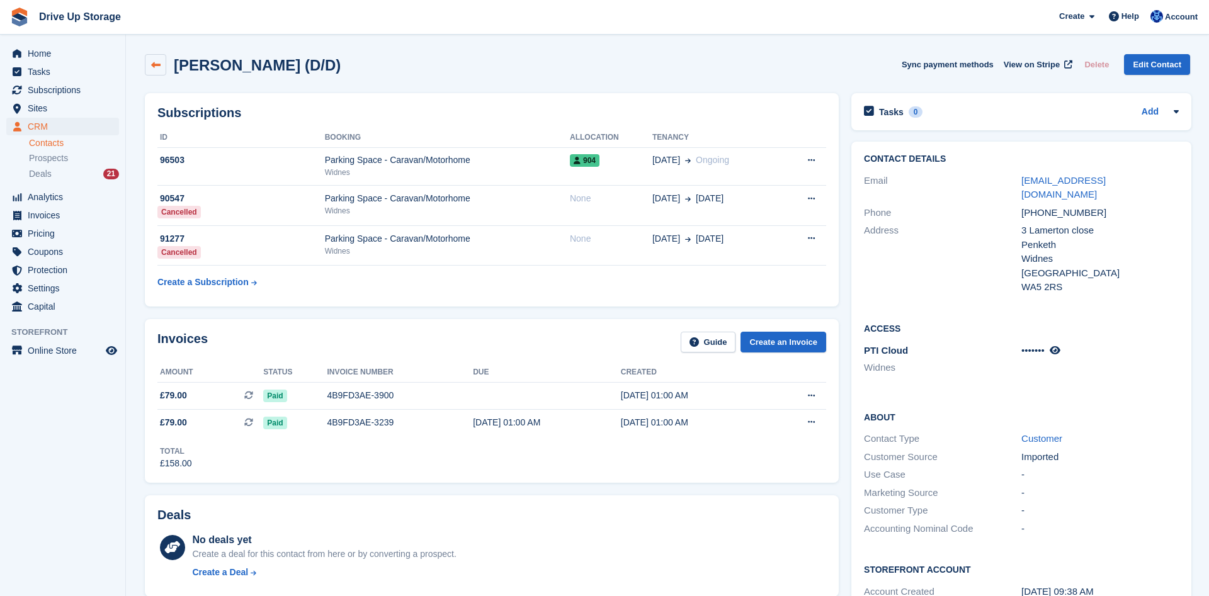
click at [159, 68] on icon at bounding box center [155, 64] width 9 height 9
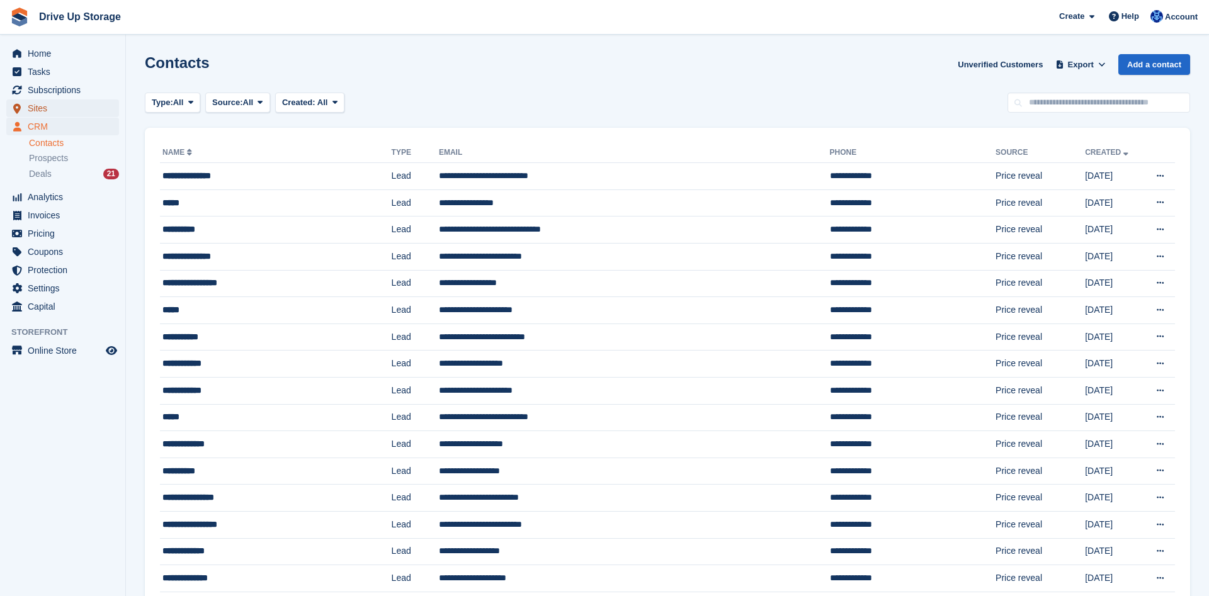
click at [58, 103] on span "Sites" at bounding box center [66, 108] width 76 height 18
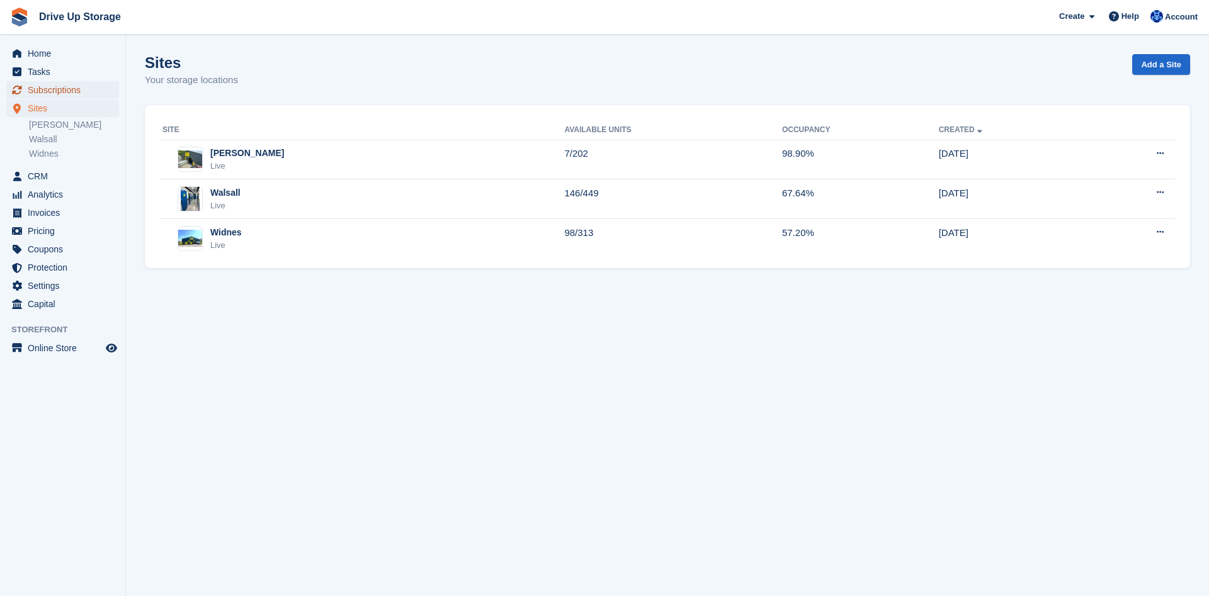
click at [44, 93] on span "Subscriptions" at bounding box center [66, 90] width 76 height 18
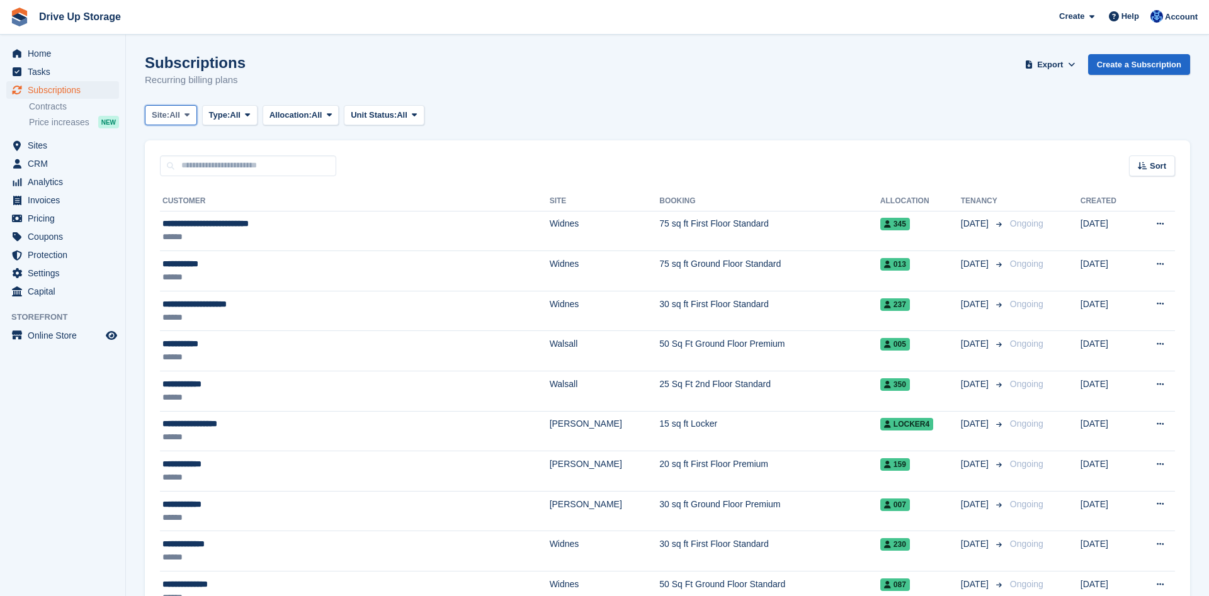
click at [171, 123] on button "Site: All" at bounding box center [171, 115] width 52 height 21
click at [177, 210] on link "Widnes" at bounding box center [206, 213] width 110 height 23
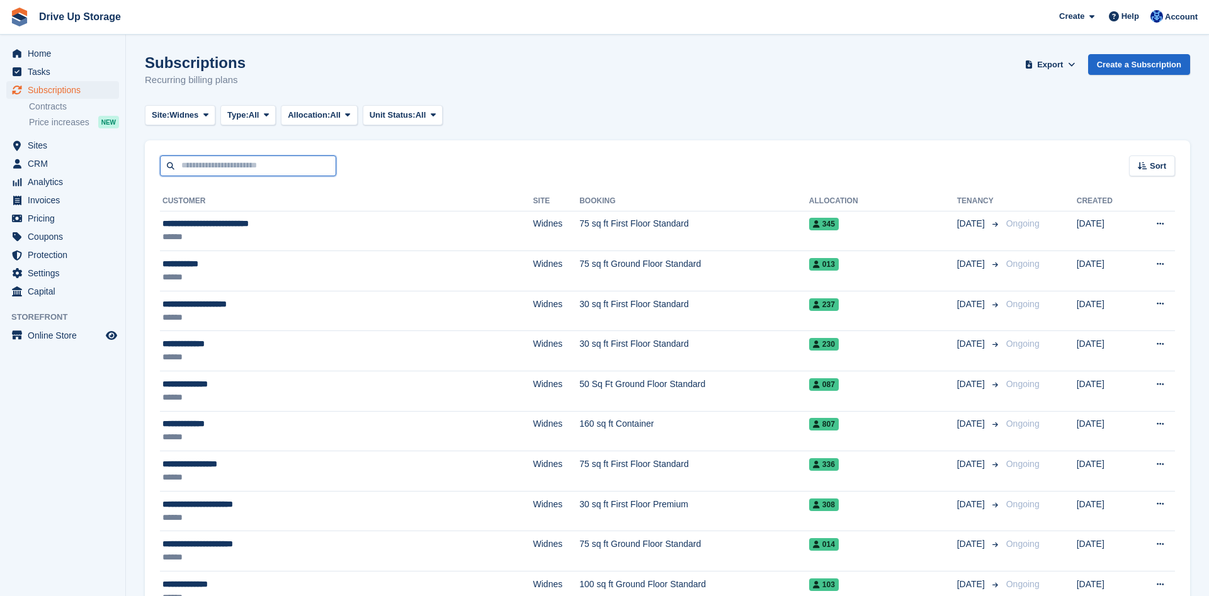
click at [207, 173] on input "text" at bounding box center [248, 166] width 176 height 21
type input "****"
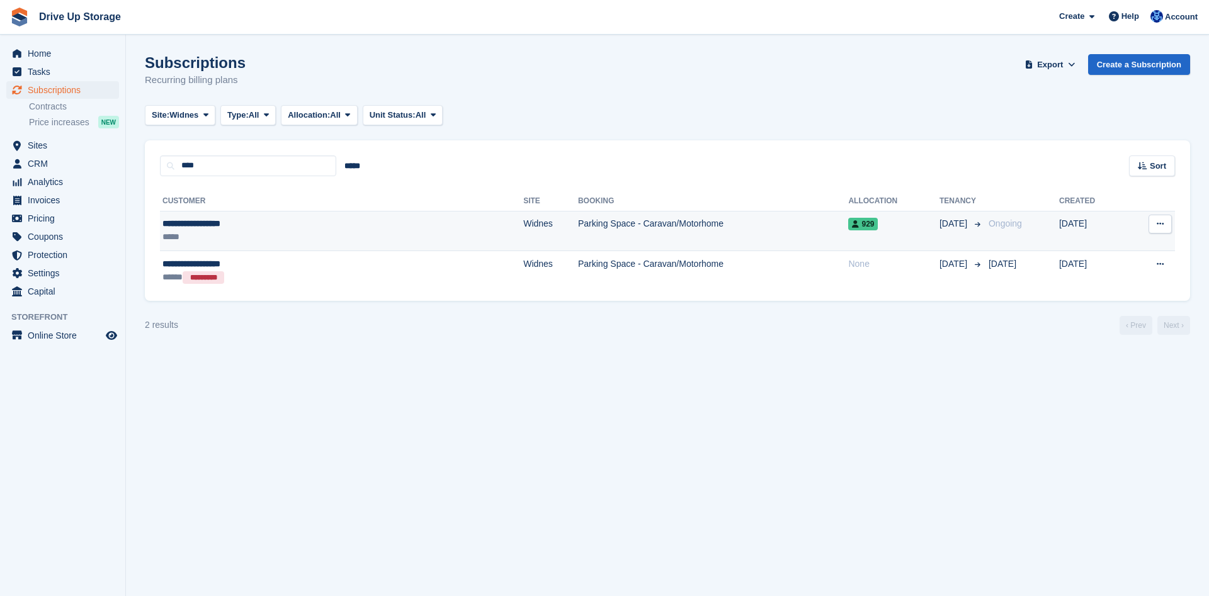
click at [523, 238] on td "Widnes" at bounding box center [550, 231] width 55 height 40
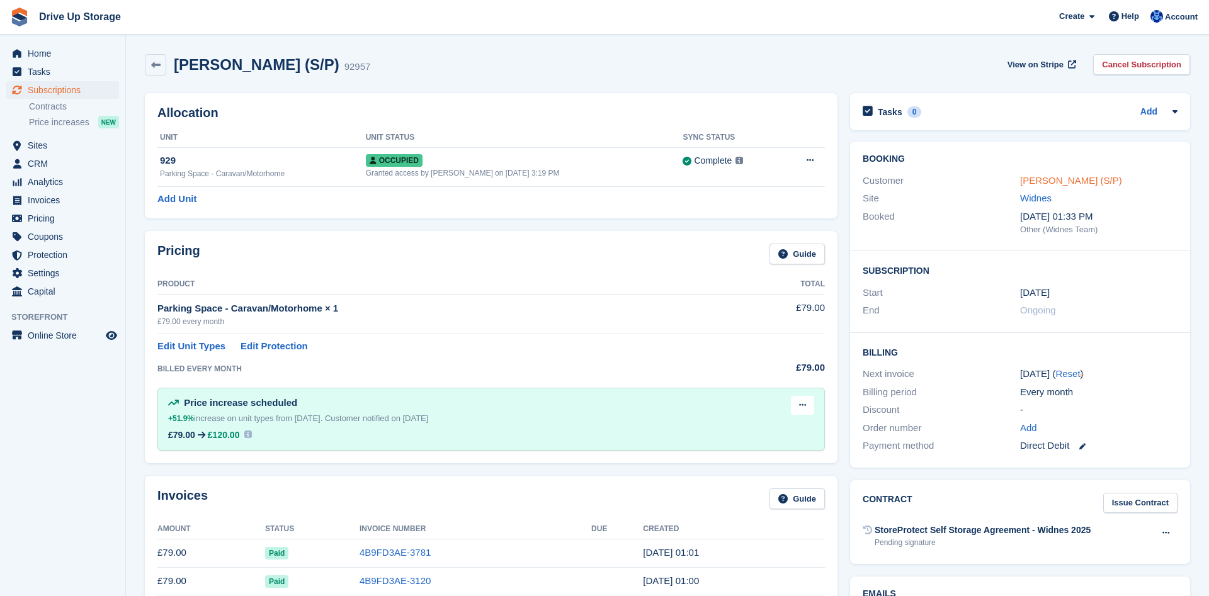
click at [1064, 178] on link "[PERSON_NAME] (S/P)" at bounding box center [1071, 180] width 102 height 11
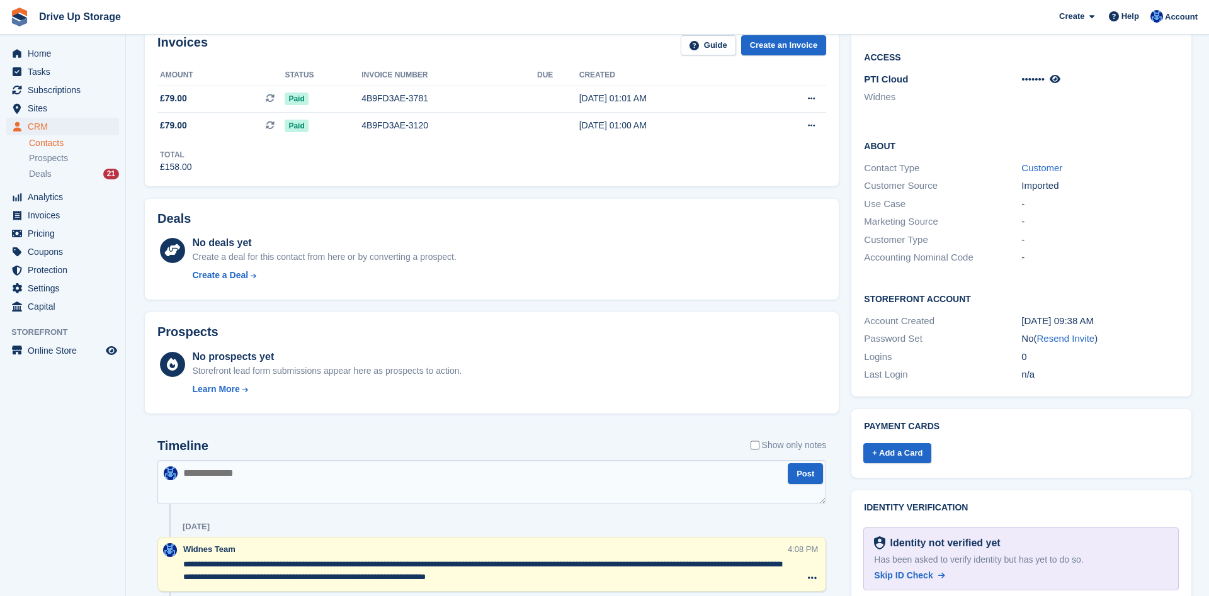
scroll to position [385, 0]
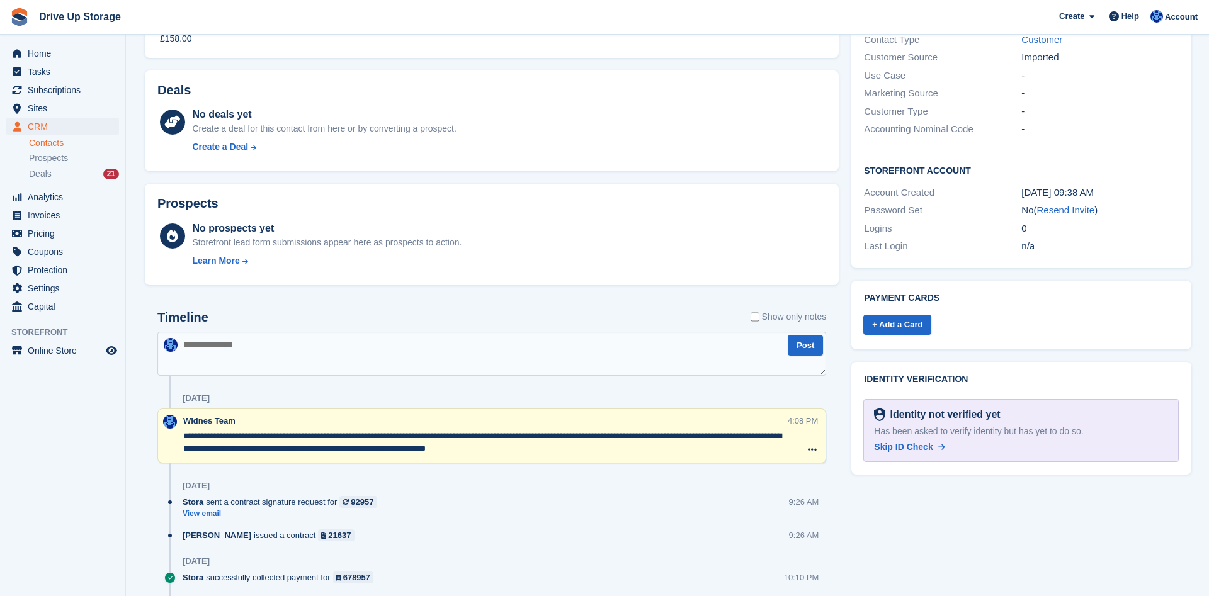
click at [423, 353] on textarea at bounding box center [491, 354] width 669 height 44
type textarea "**********"
click at [813, 347] on button "Post" at bounding box center [805, 345] width 35 height 21
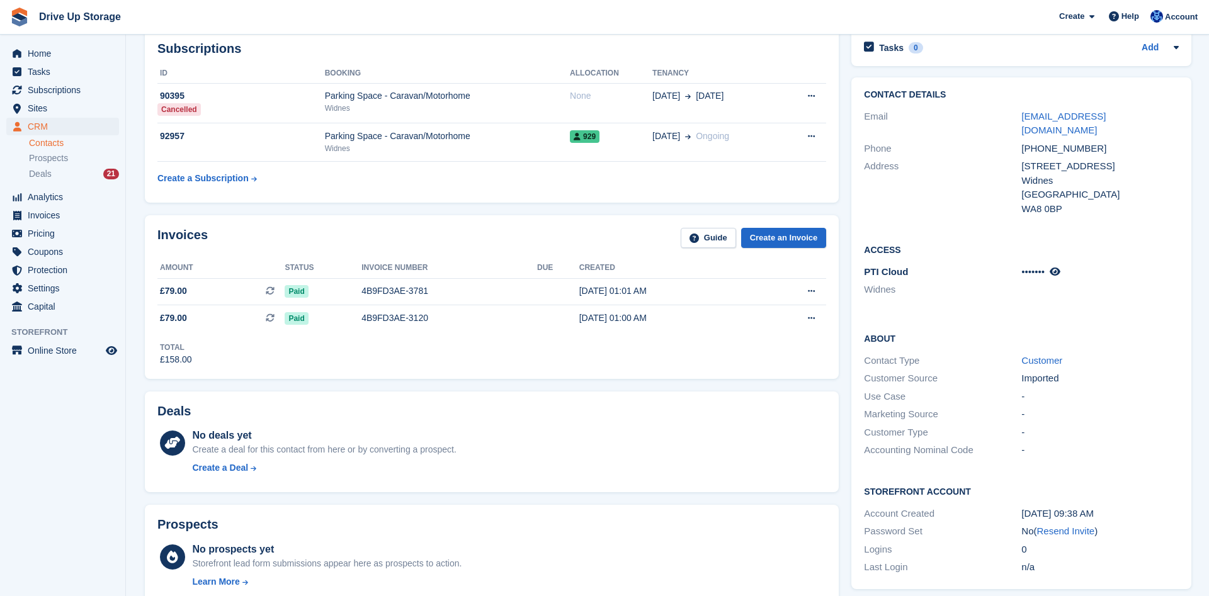
scroll to position [0, 0]
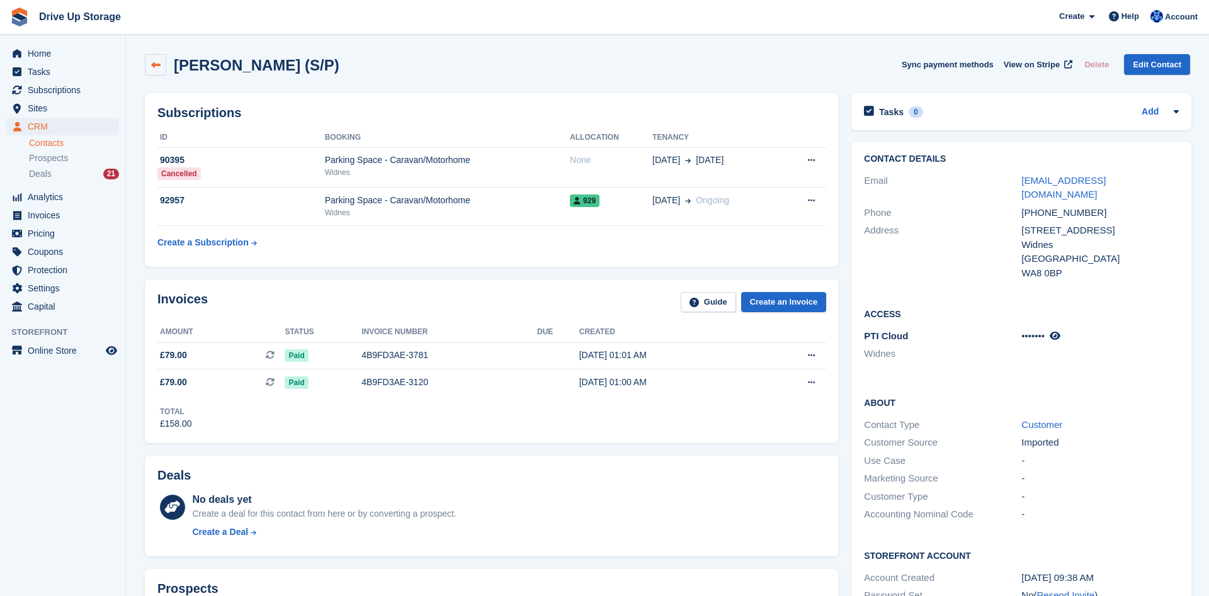
click at [152, 71] on link at bounding box center [155, 64] width 21 height 21
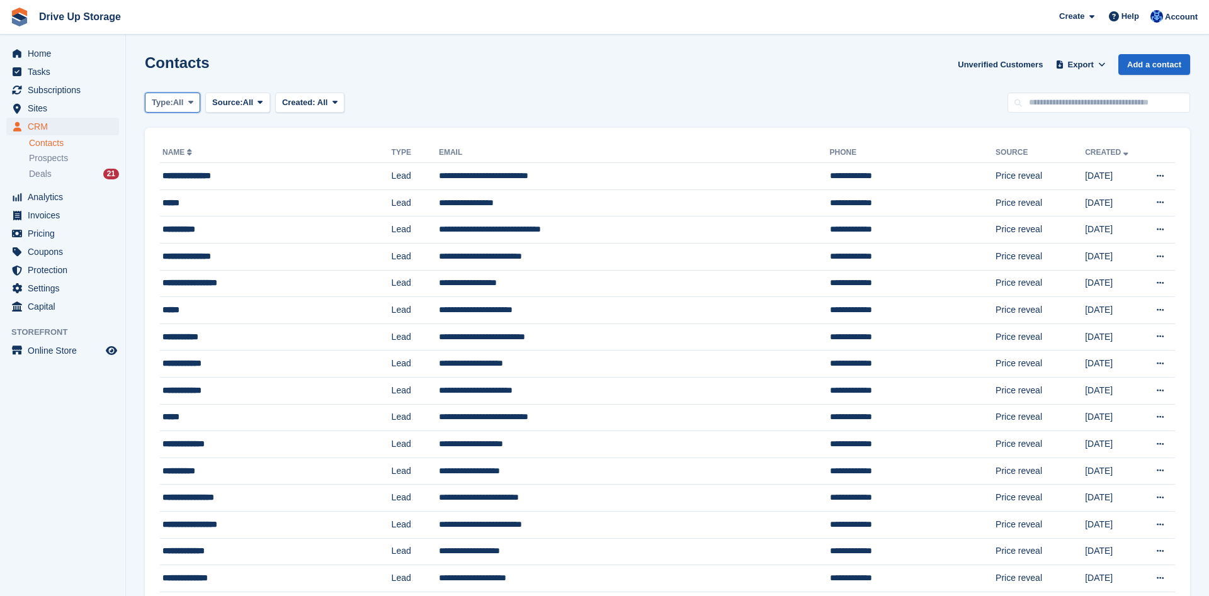
click at [182, 100] on span "All" at bounding box center [178, 102] width 11 height 13
click at [69, 112] on span "Sites" at bounding box center [66, 108] width 76 height 18
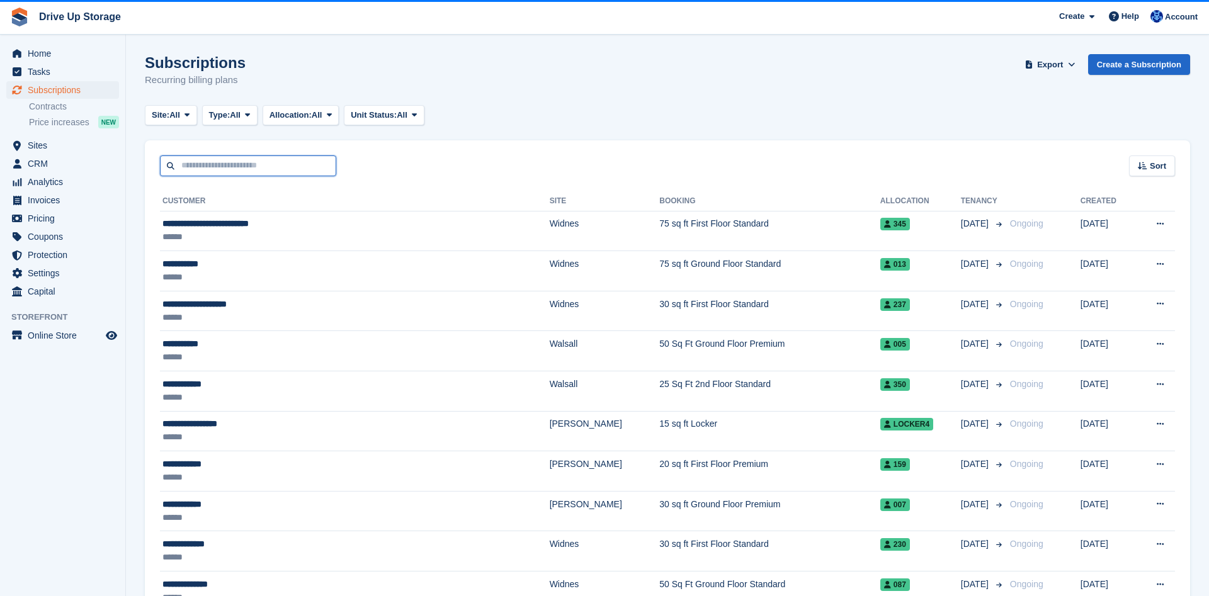
click at [211, 171] on input "text" at bounding box center [248, 166] width 176 height 21
type input "**********"
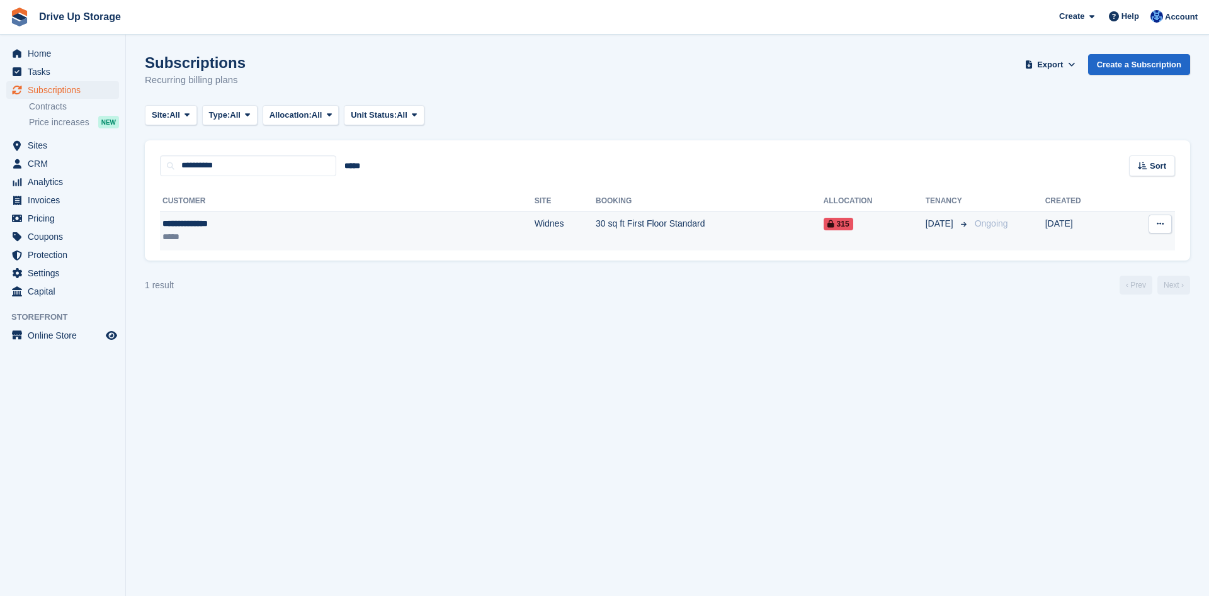
click at [596, 222] on td "30 sq ft First Floor Standard" at bounding box center [710, 231] width 228 height 40
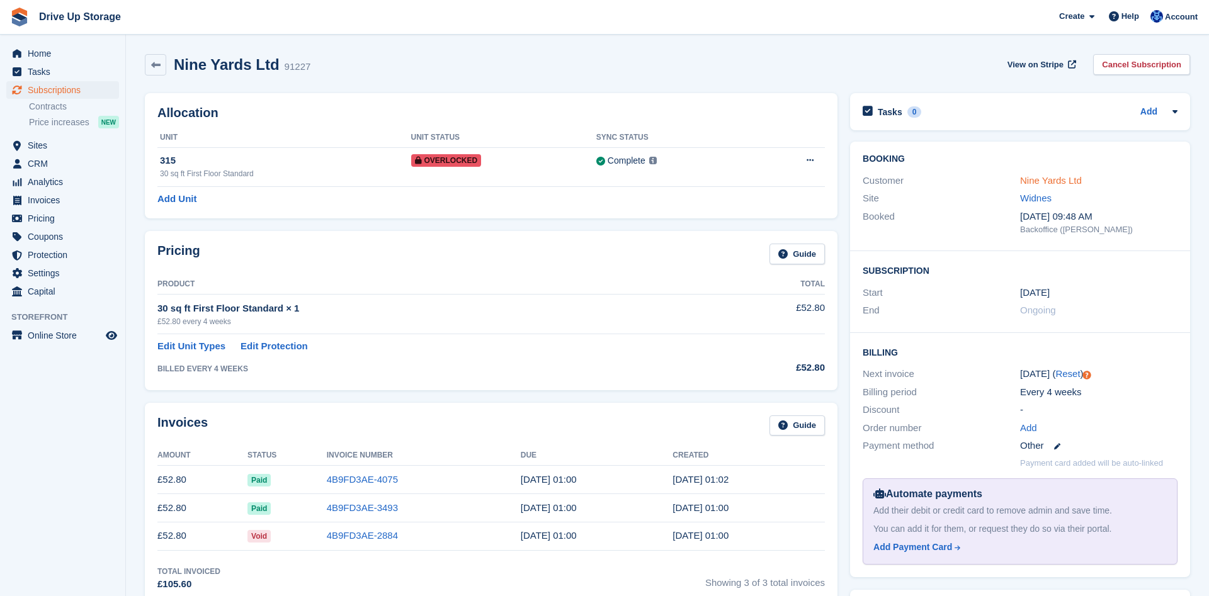
click at [1054, 179] on link "Nine Yards Ltd" at bounding box center [1051, 180] width 62 height 11
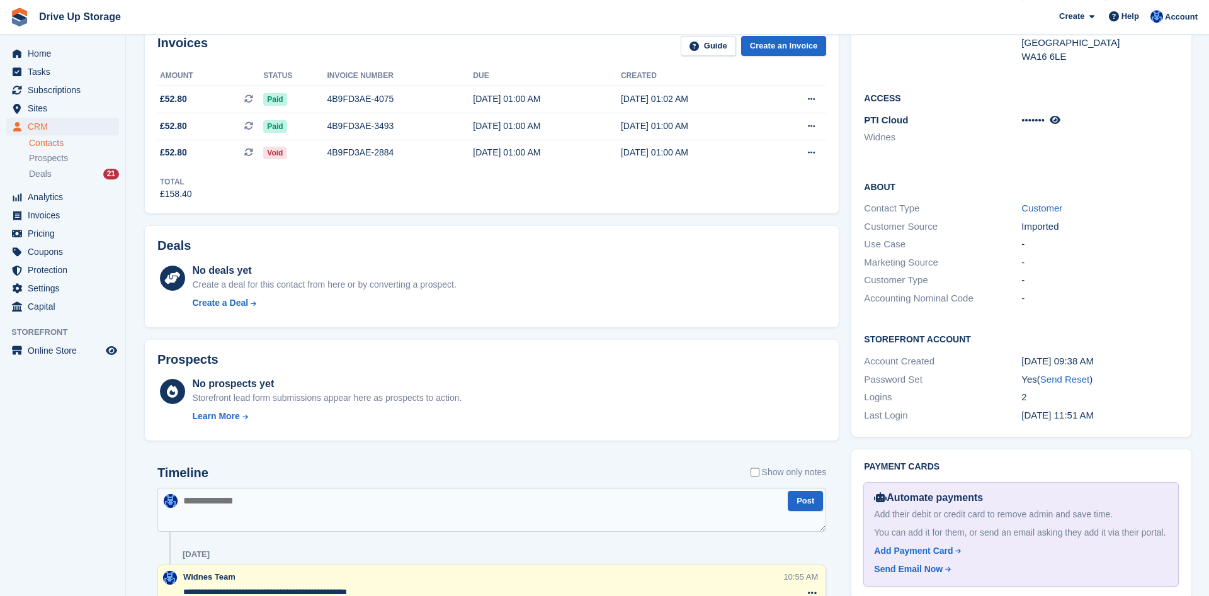
scroll to position [385, 0]
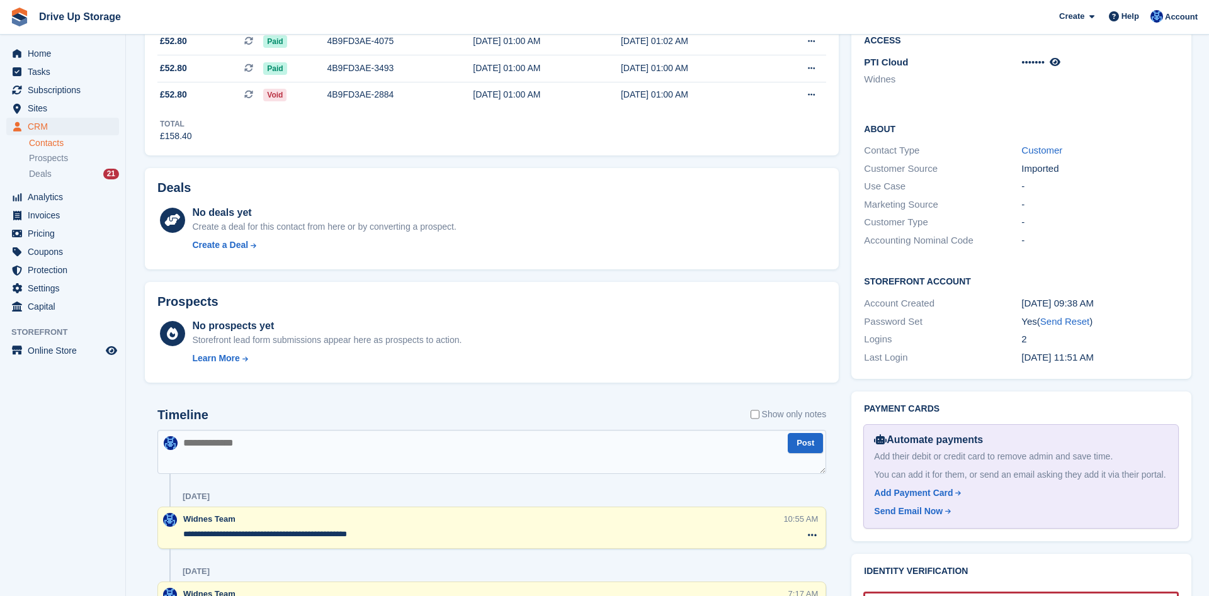
click at [307, 444] on textarea at bounding box center [491, 452] width 669 height 44
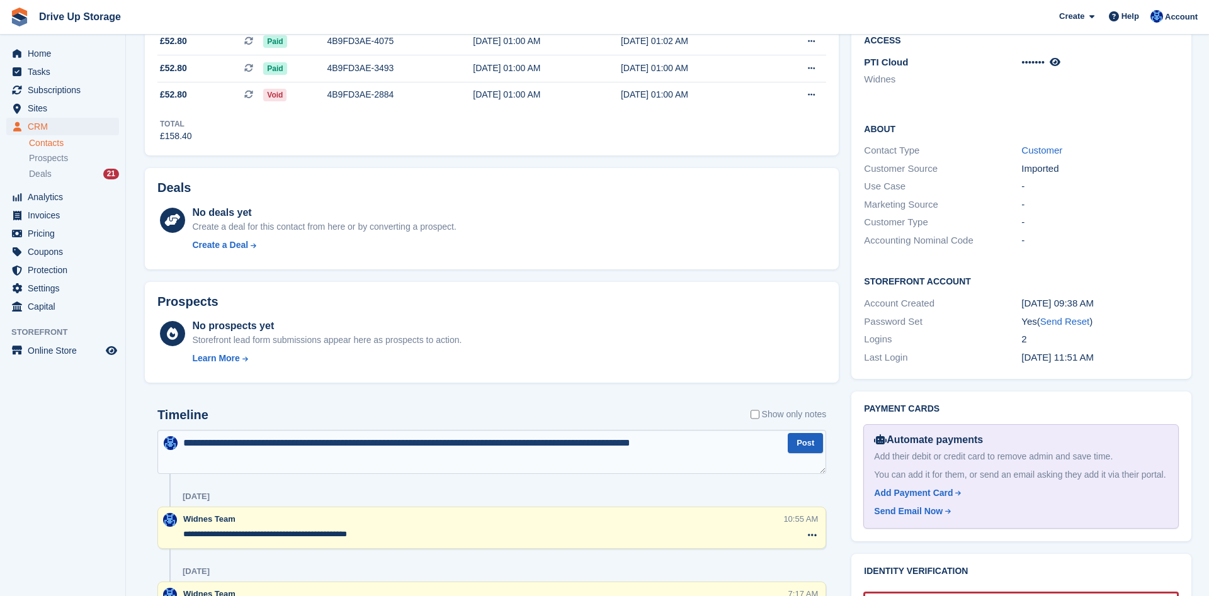
type textarea "**********"
click at [799, 448] on button "Post" at bounding box center [805, 443] width 35 height 21
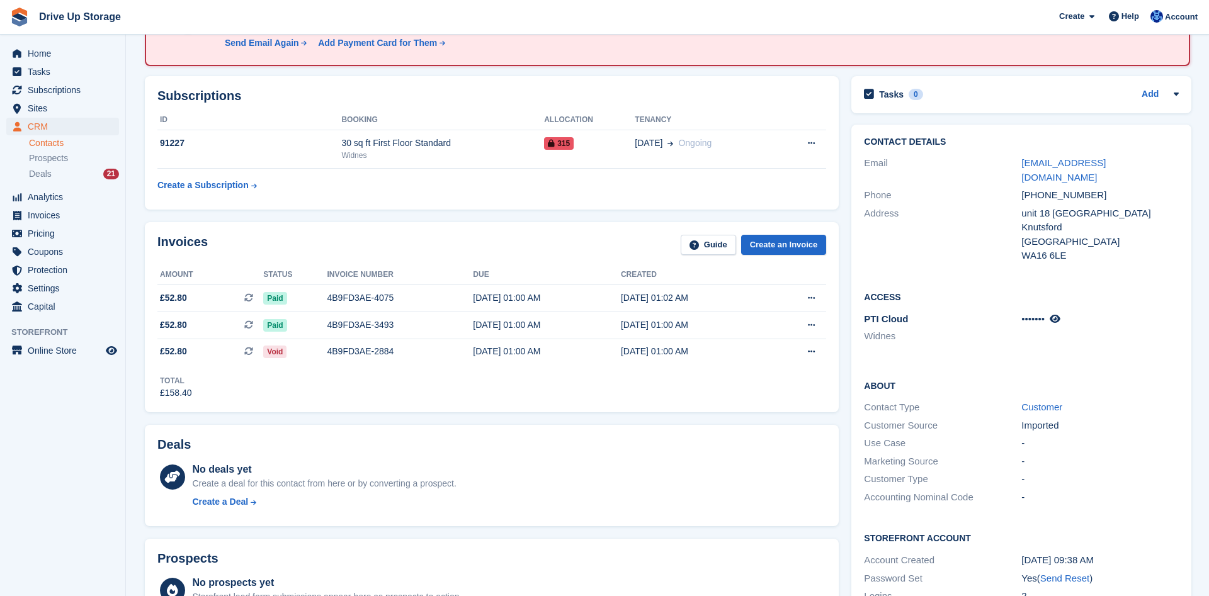
scroll to position [0, 0]
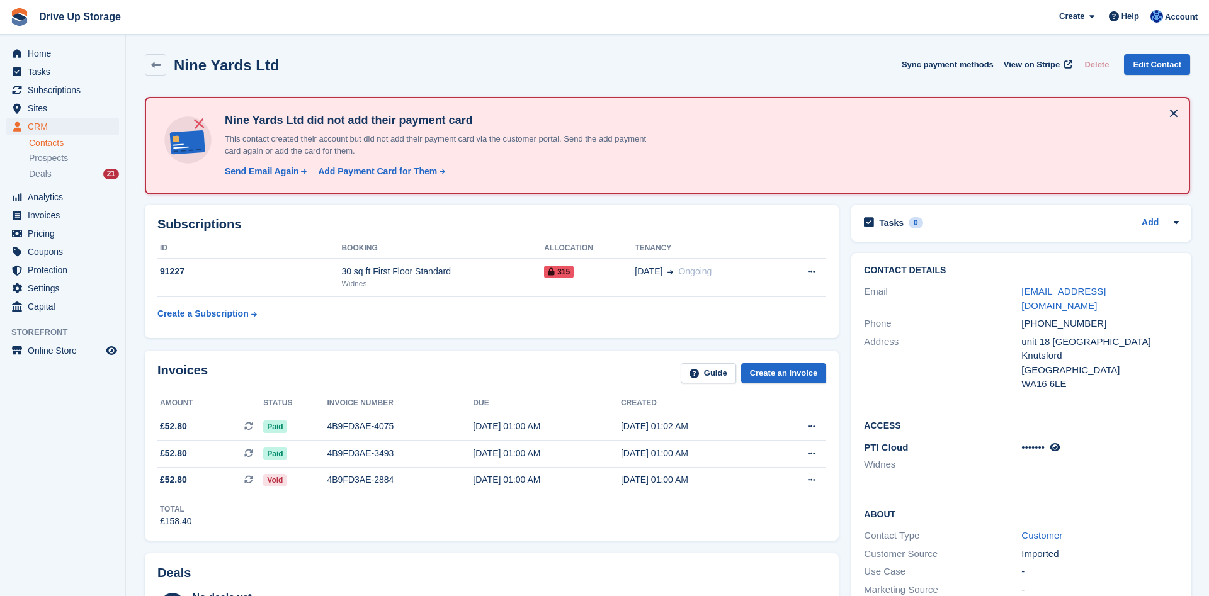
drag, startPoint x: 1173, startPoint y: 288, endPoint x: 986, endPoint y: 297, distance: 186.6
click at [986, 297] on div "Email gemmahighdale@9ycreative.co.uk" at bounding box center [1021, 299] width 315 height 32
copy div "gemmahighdale@9ycreative.co.uk"
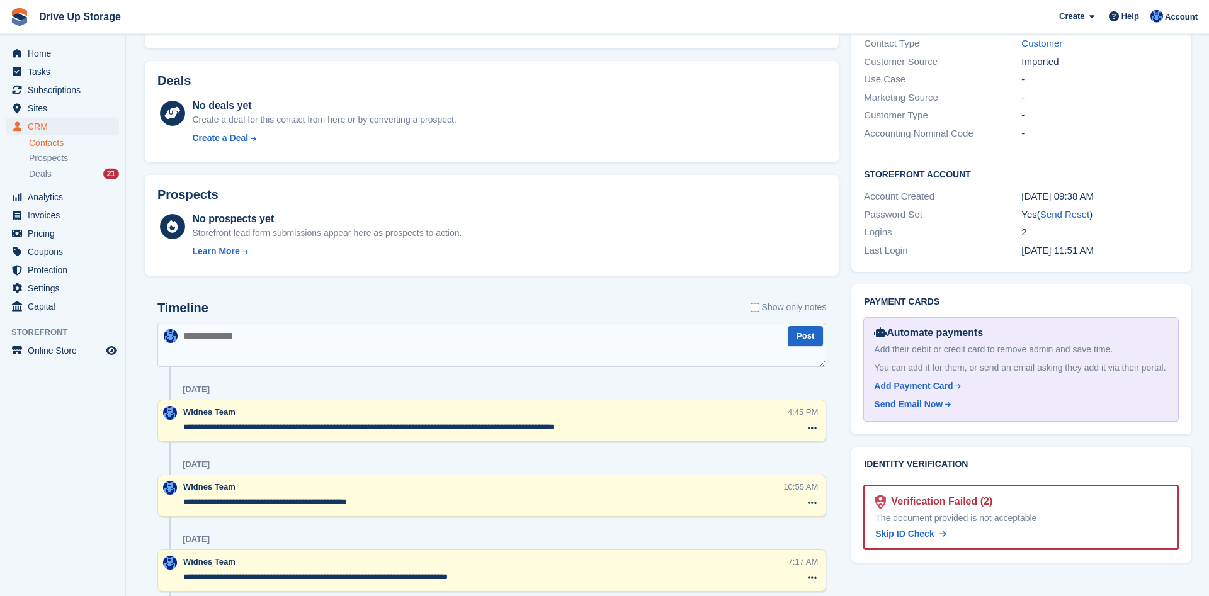
scroll to position [514, 0]
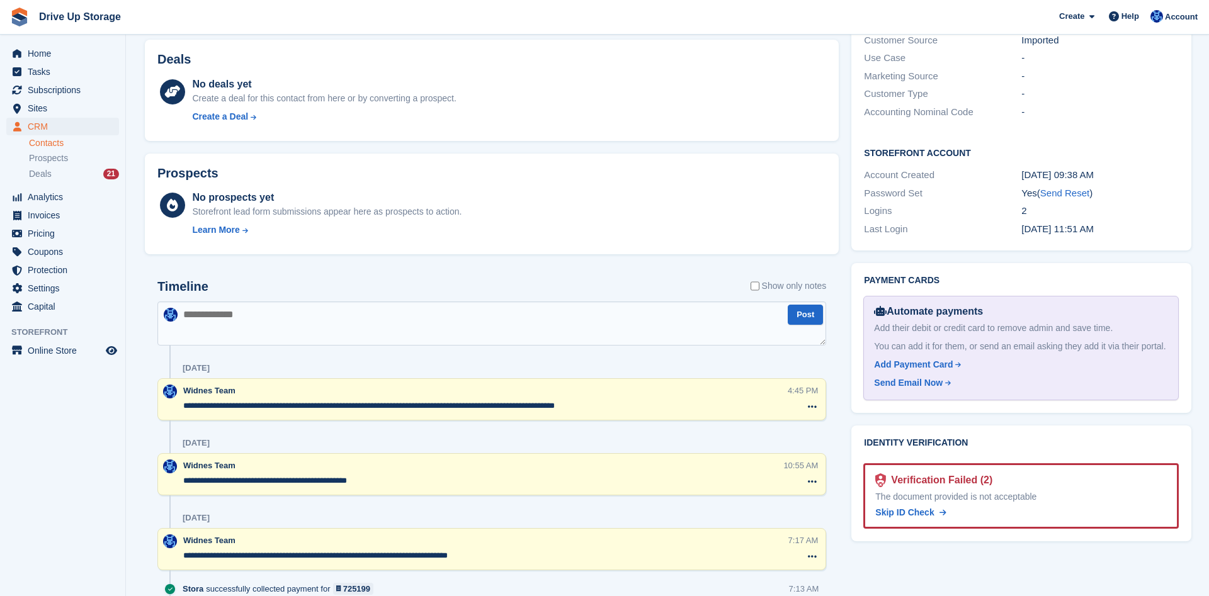
click at [334, 321] on textarea at bounding box center [491, 324] width 669 height 44
paste textarea "**********"
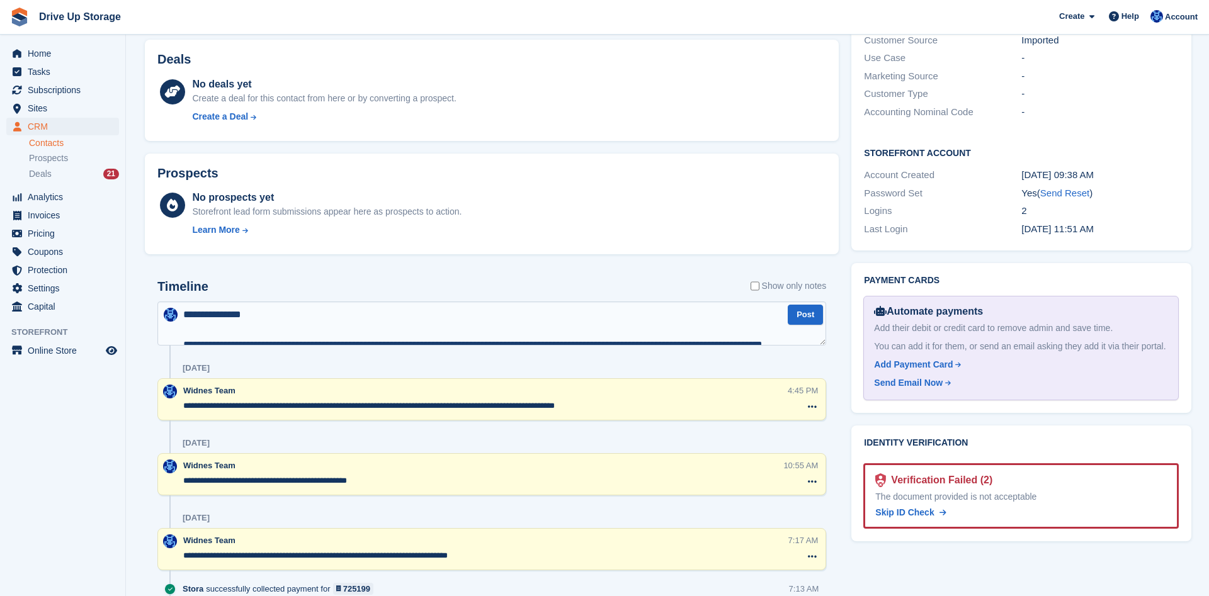
scroll to position [203, 0]
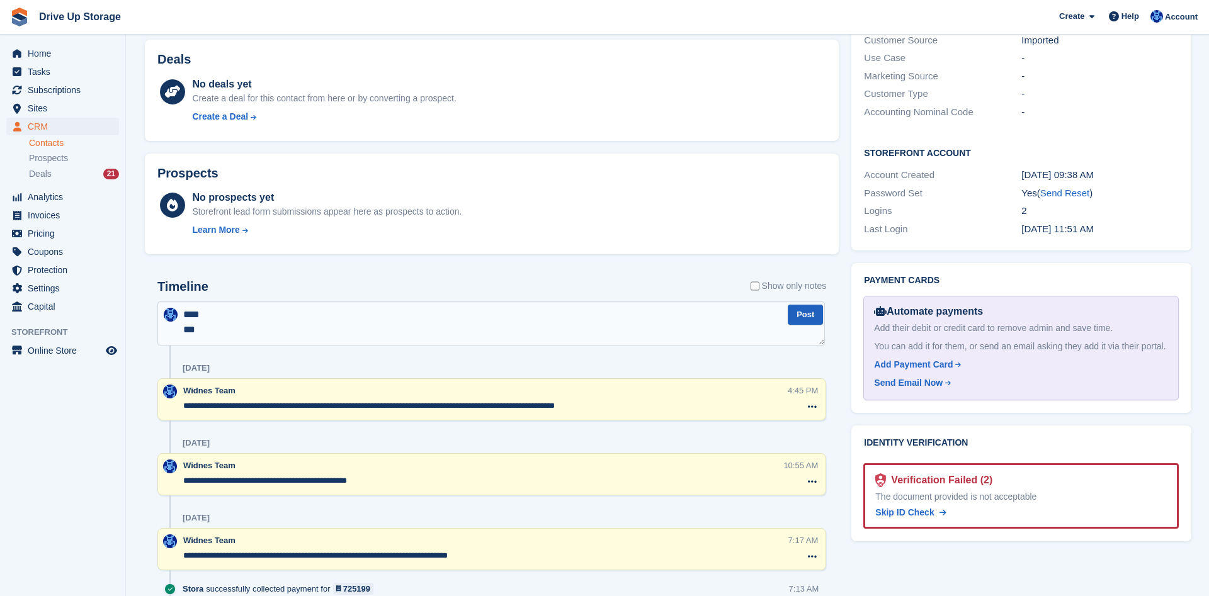
type textarea "**********"
click at [819, 319] on button "Post" at bounding box center [805, 315] width 35 height 21
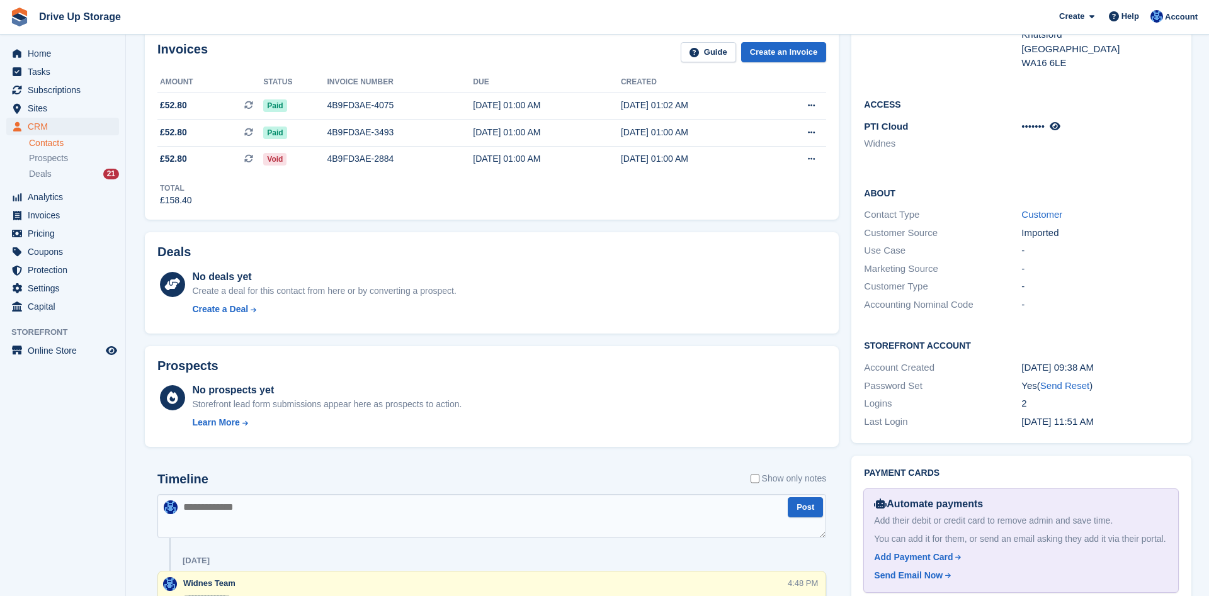
scroll to position [578, 0]
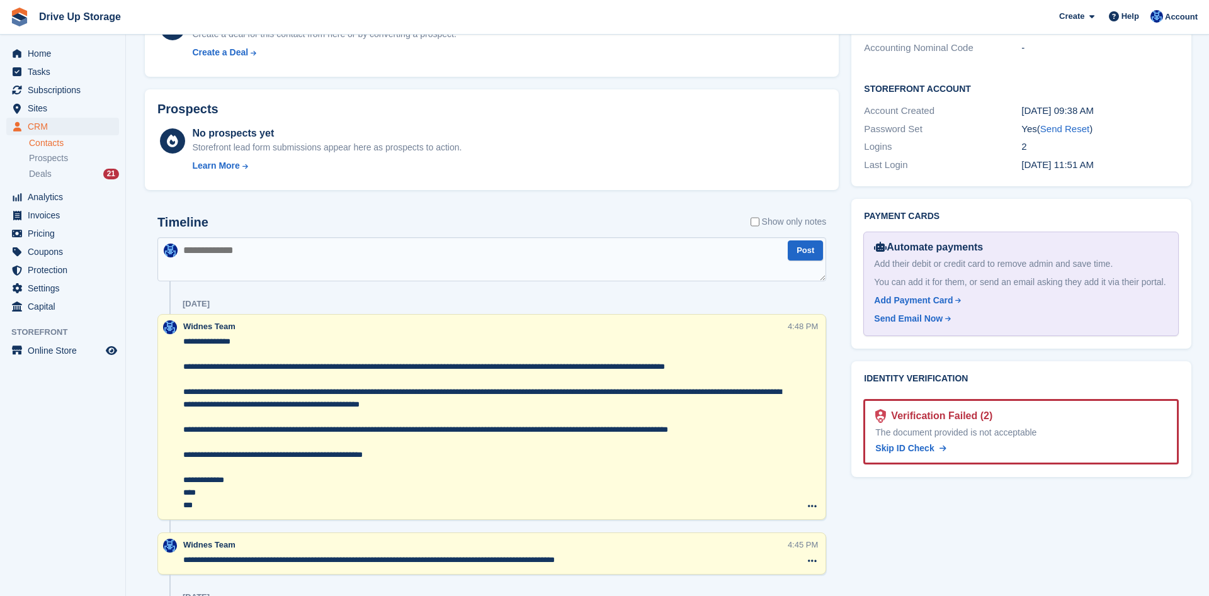
click at [338, 251] on textarea at bounding box center [491, 259] width 669 height 44
paste textarea "**********"
type textarea "**********"
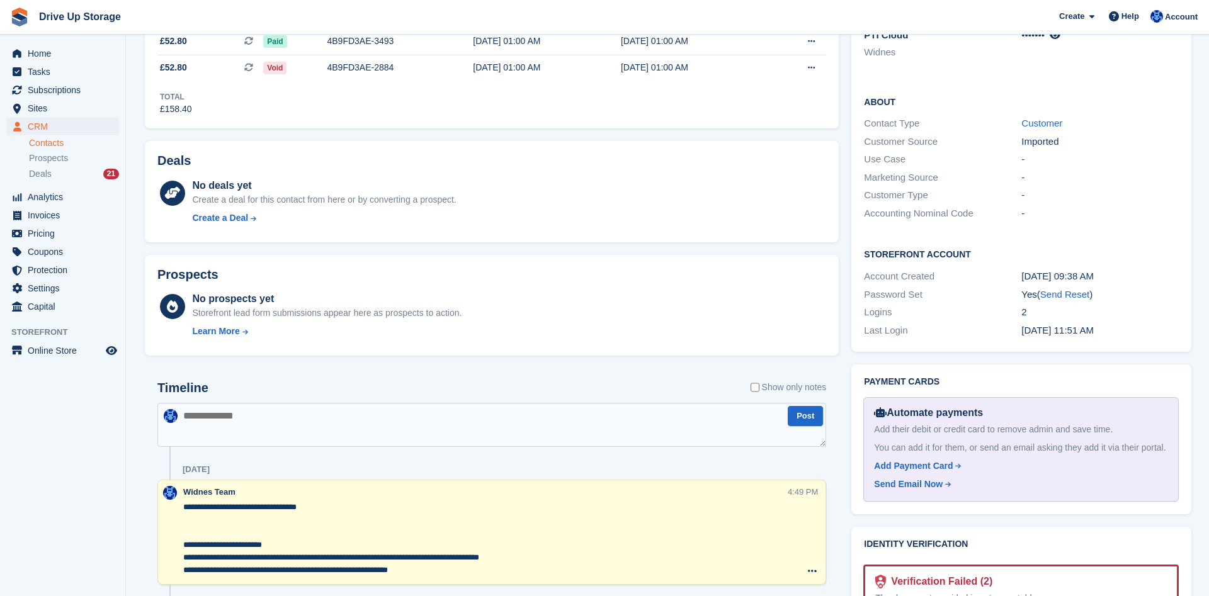
scroll to position [669, 0]
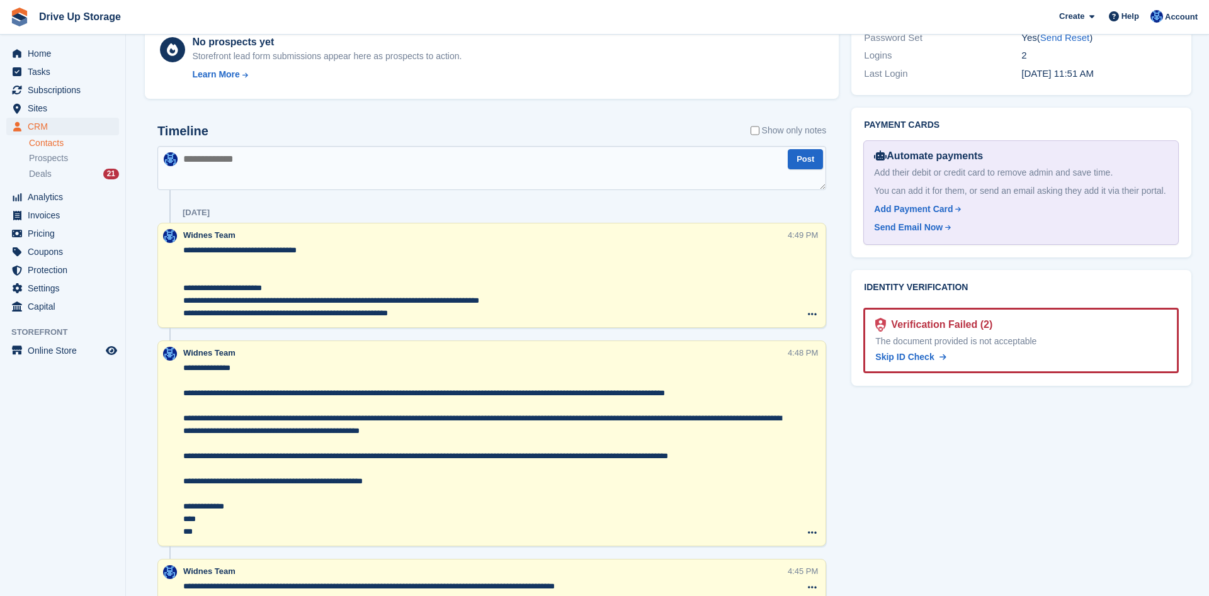
click at [336, 161] on textarea at bounding box center [491, 168] width 669 height 44
type textarea "**********"
click at [792, 157] on button "Post" at bounding box center [805, 159] width 35 height 21
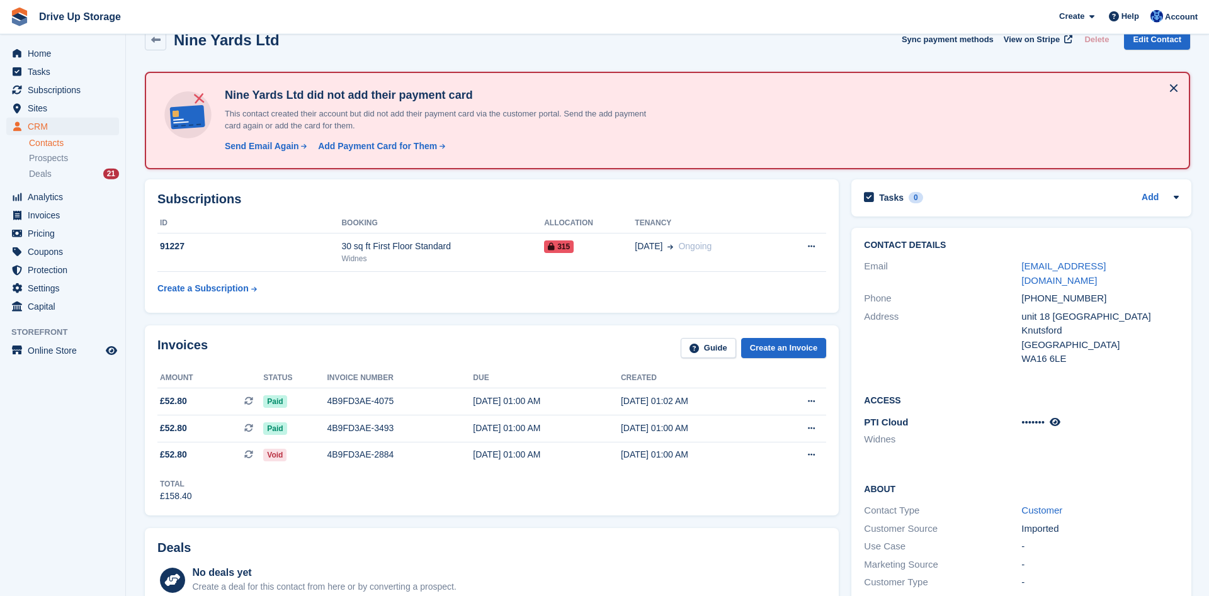
scroll to position [0, 0]
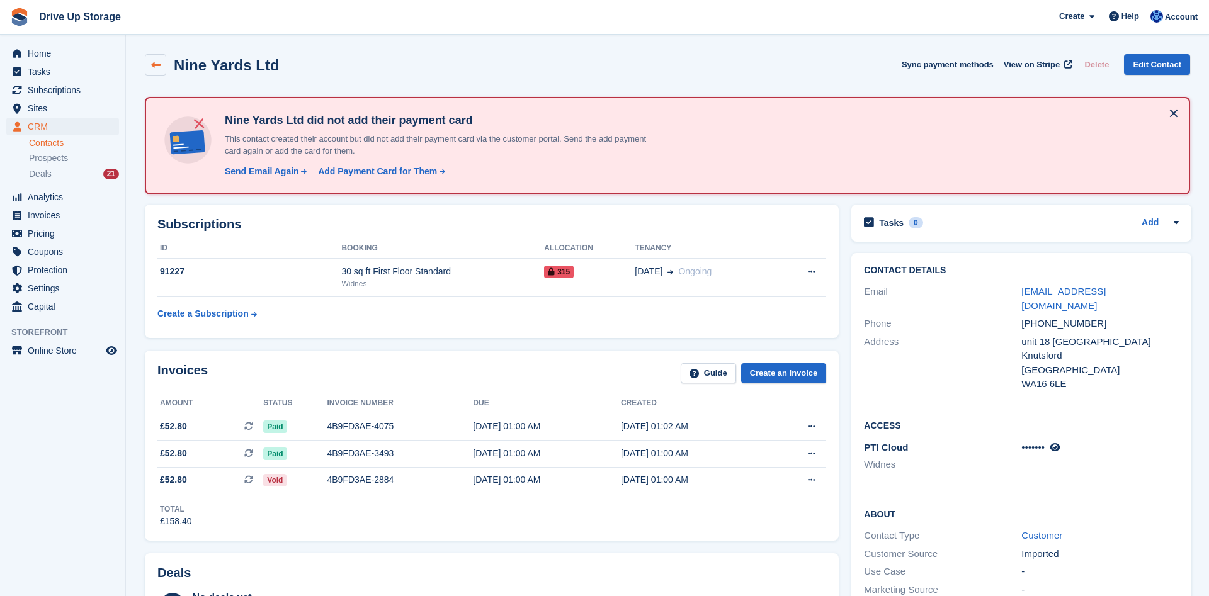
click at [153, 61] on icon at bounding box center [155, 64] width 9 height 9
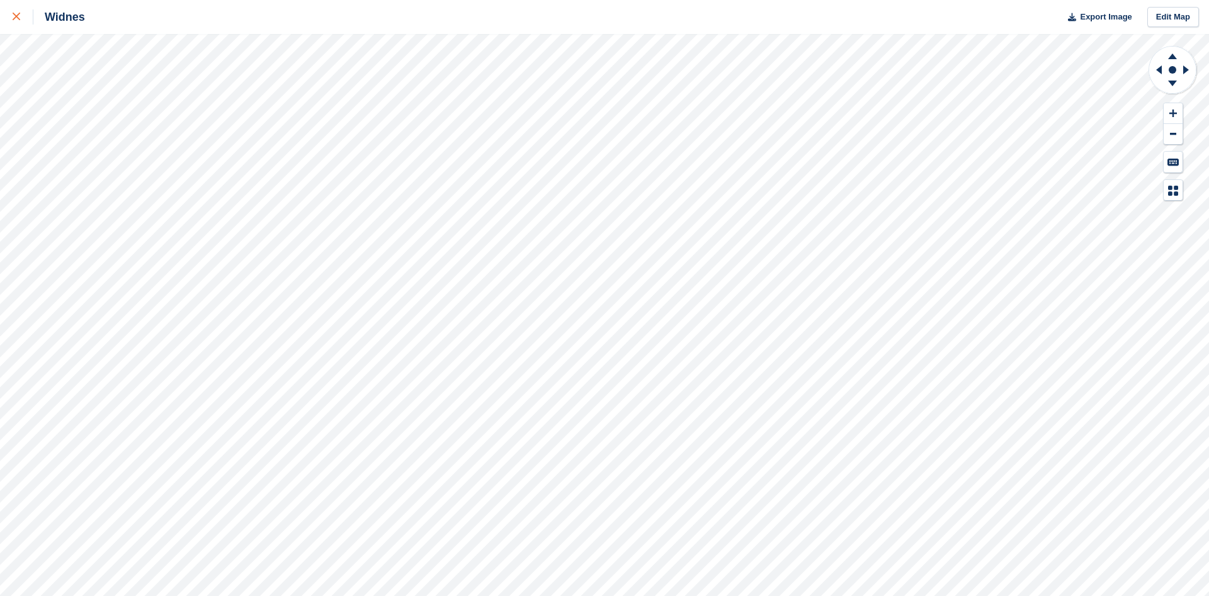
click at [23, 18] on div at bounding box center [23, 16] width 21 height 15
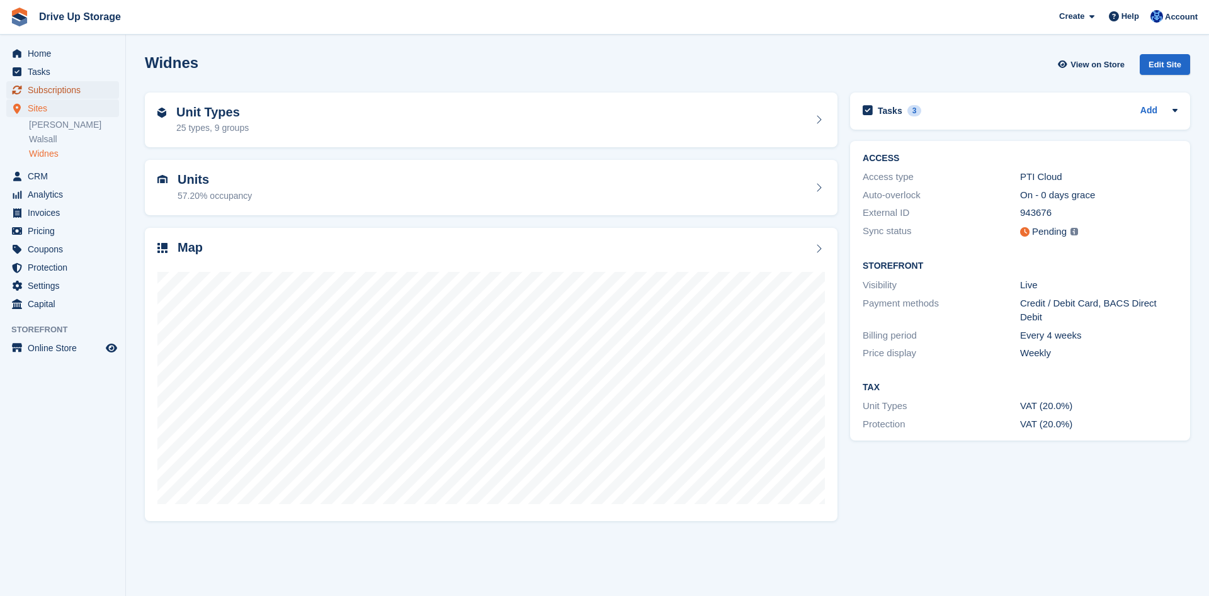
click at [51, 91] on span "Subscriptions" at bounding box center [66, 90] width 76 height 18
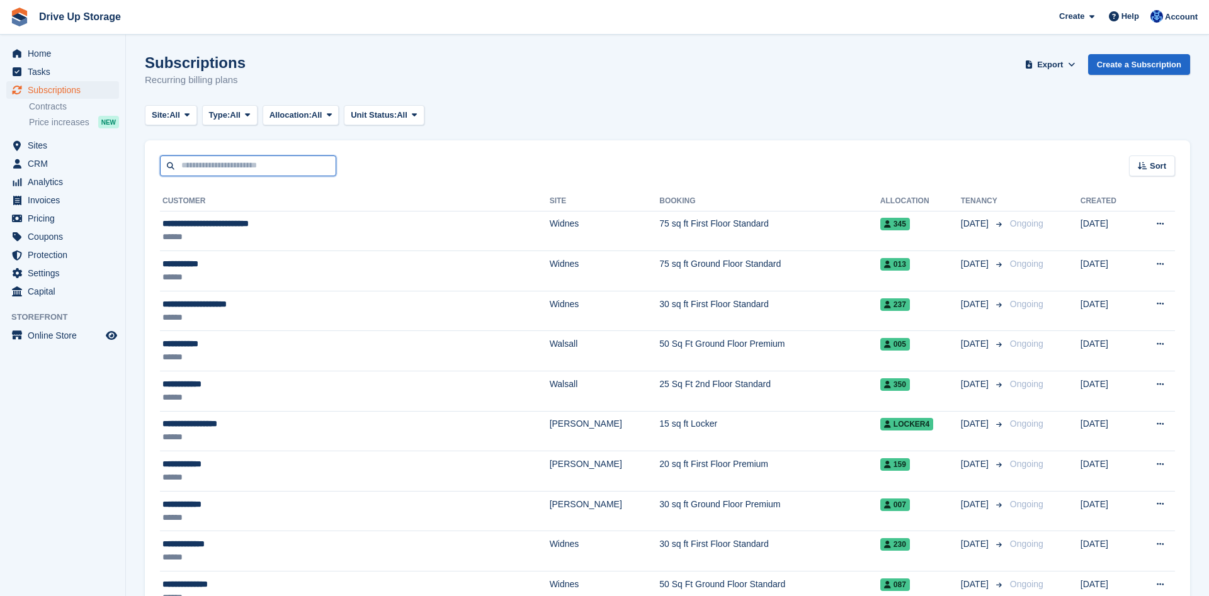
click at [237, 164] on input "text" at bounding box center [248, 166] width 176 height 21
type input "****"
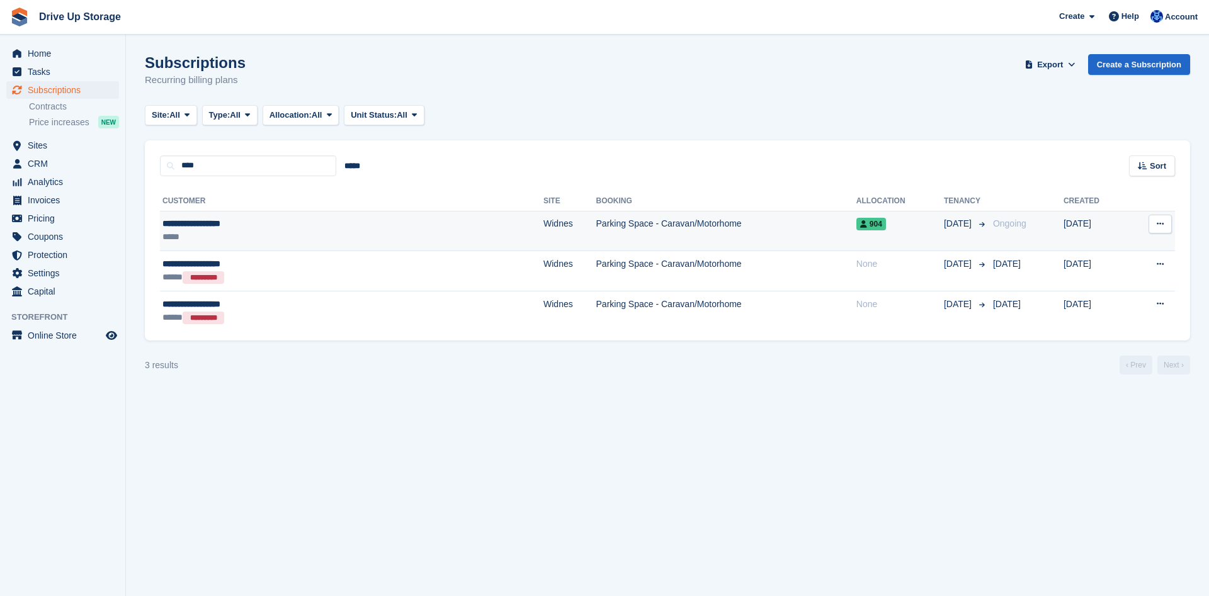
click at [326, 224] on div "**********" at bounding box center [268, 223] width 212 height 13
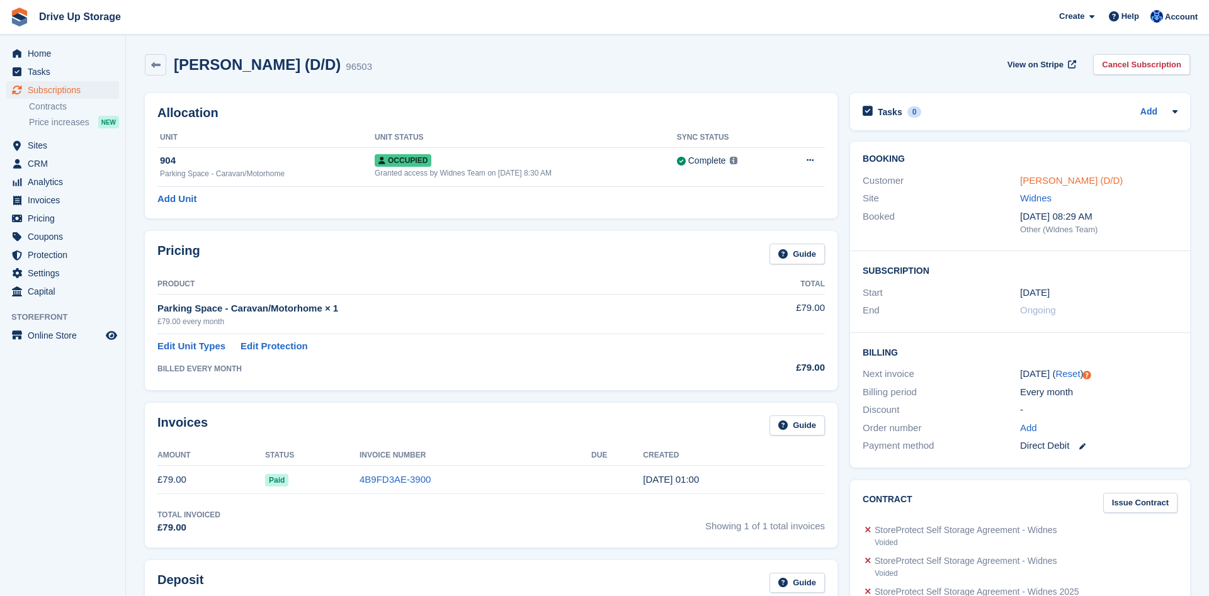
click at [1073, 178] on link "[PERSON_NAME] (D/D)" at bounding box center [1071, 180] width 103 height 11
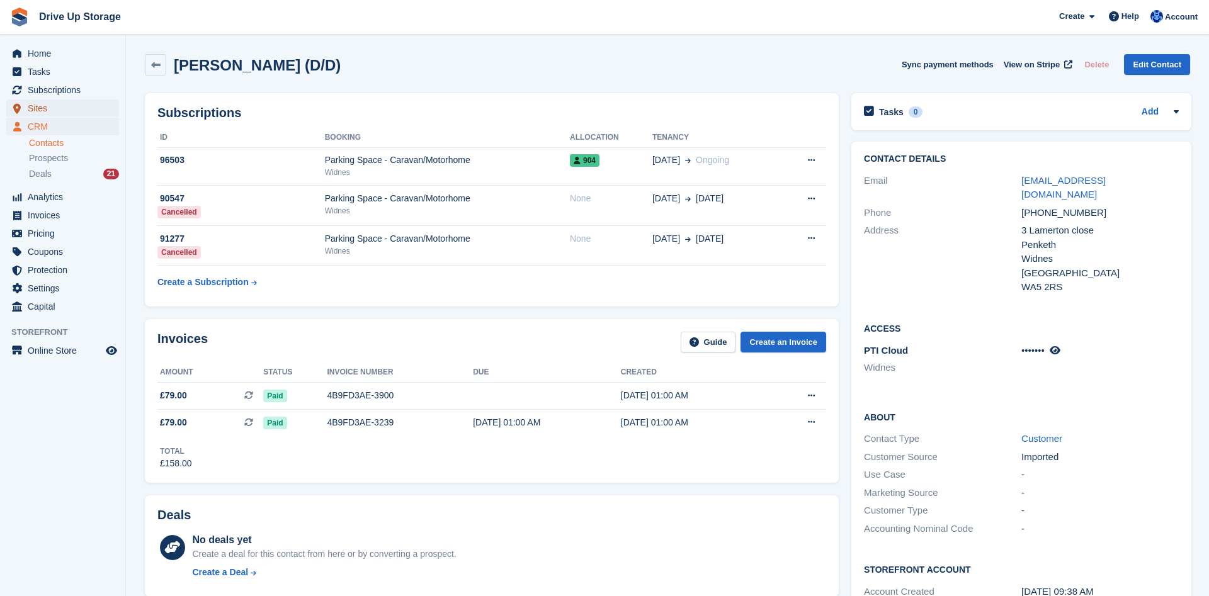
click at [48, 115] on span "Sites" at bounding box center [66, 108] width 76 height 18
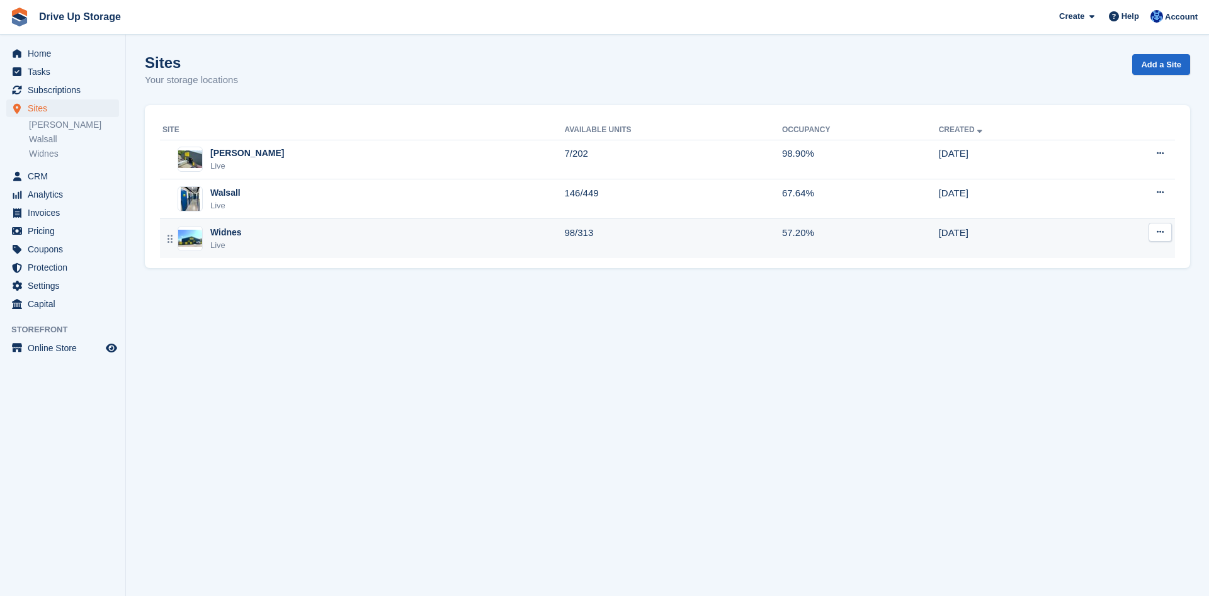
click at [272, 238] on div "Widnes Live" at bounding box center [363, 239] width 402 height 26
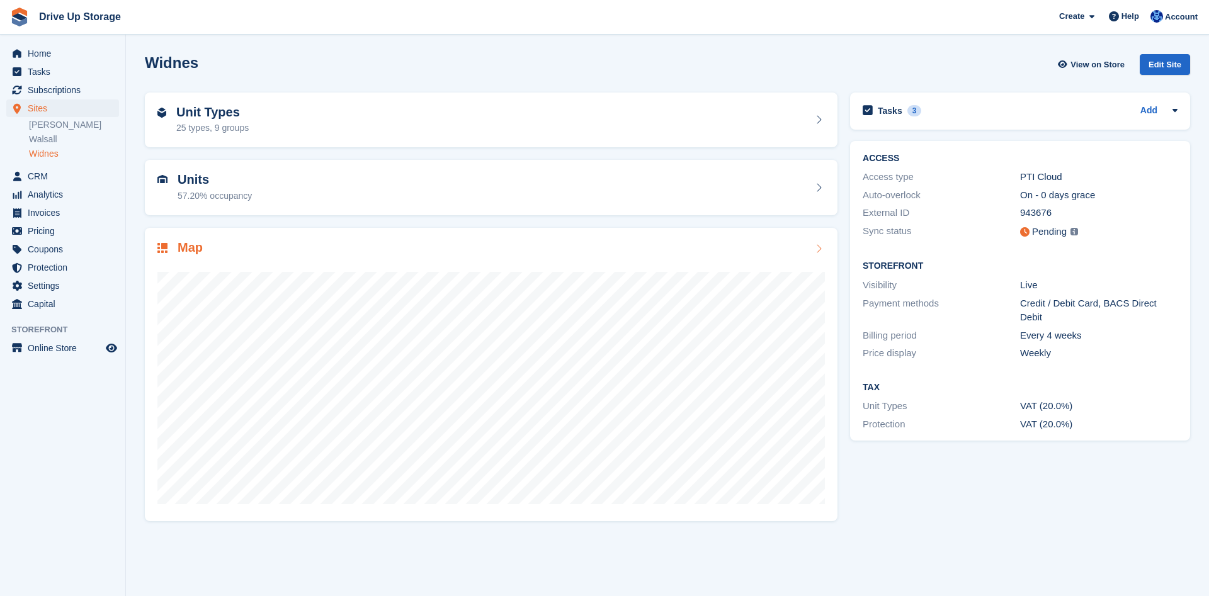
click at [637, 259] on div at bounding box center [491, 383] width 668 height 252
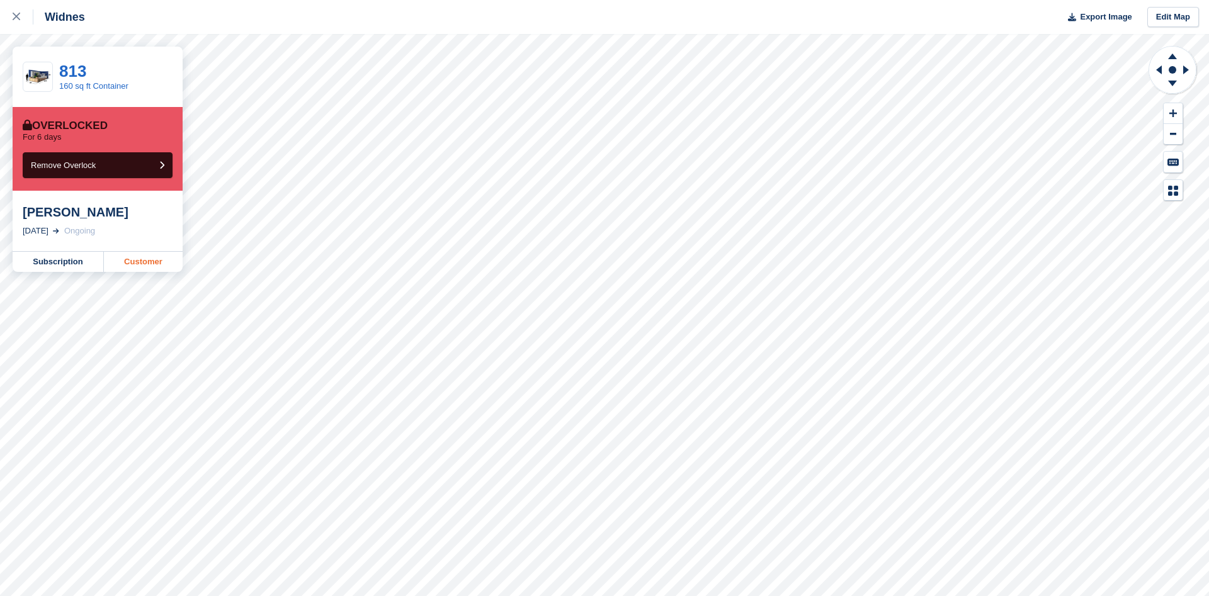
click at [139, 266] on link "Customer" at bounding box center [143, 262] width 79 height 20
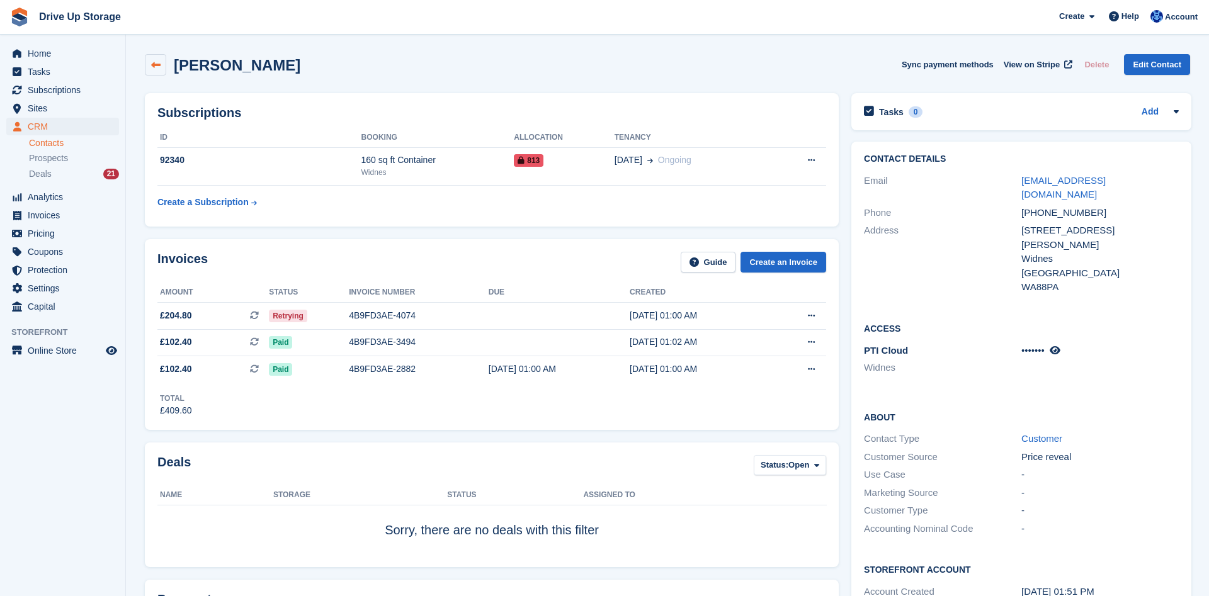
click at [165, 67] on link at bounding box center [155, 64] width 21 height 21
